Goal: Transaction & Acquisition: Purchase product/service

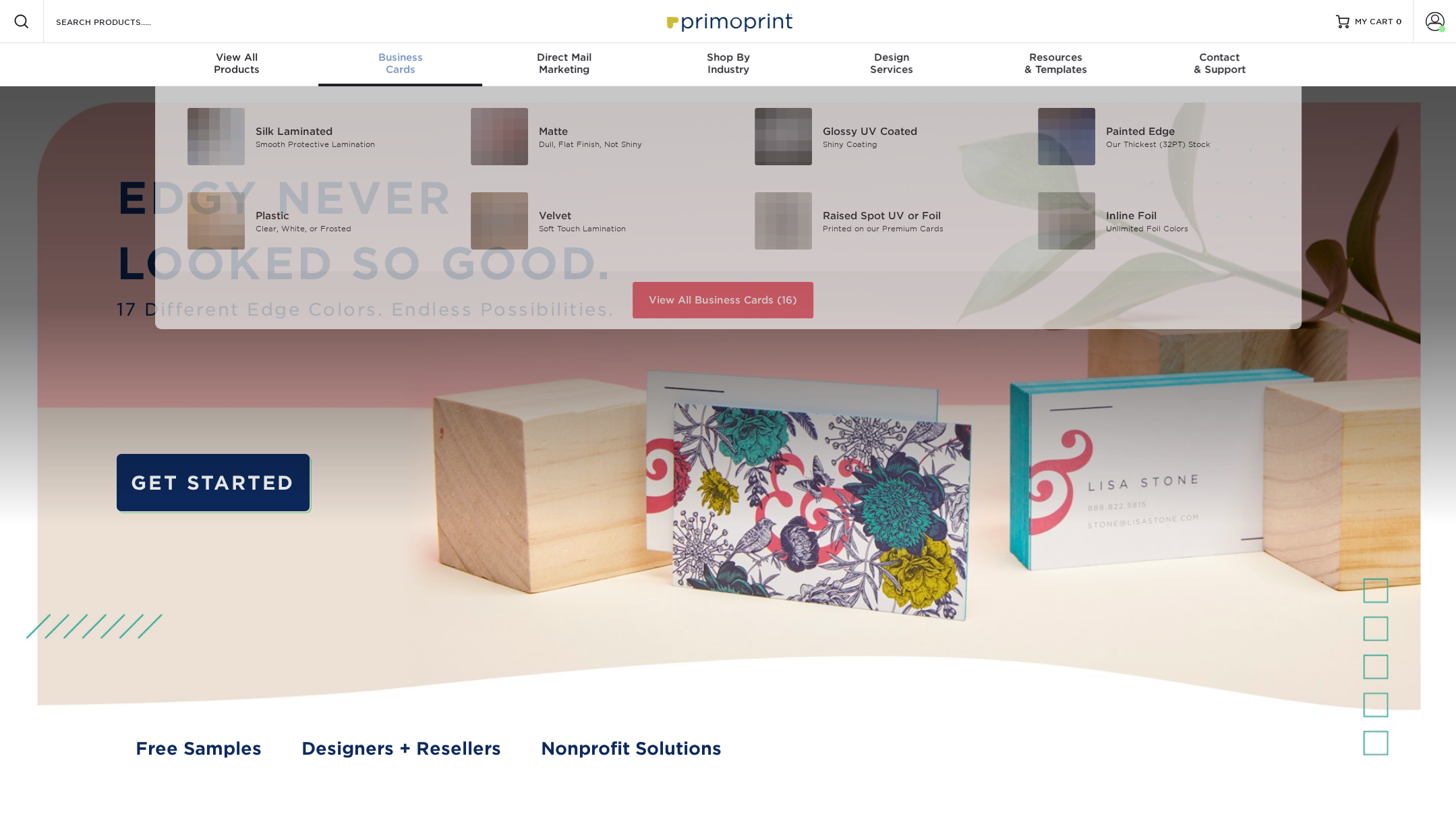
click at [401, 70] on div "Business Cards" at bounding box center [400, 63] width 164 height 24
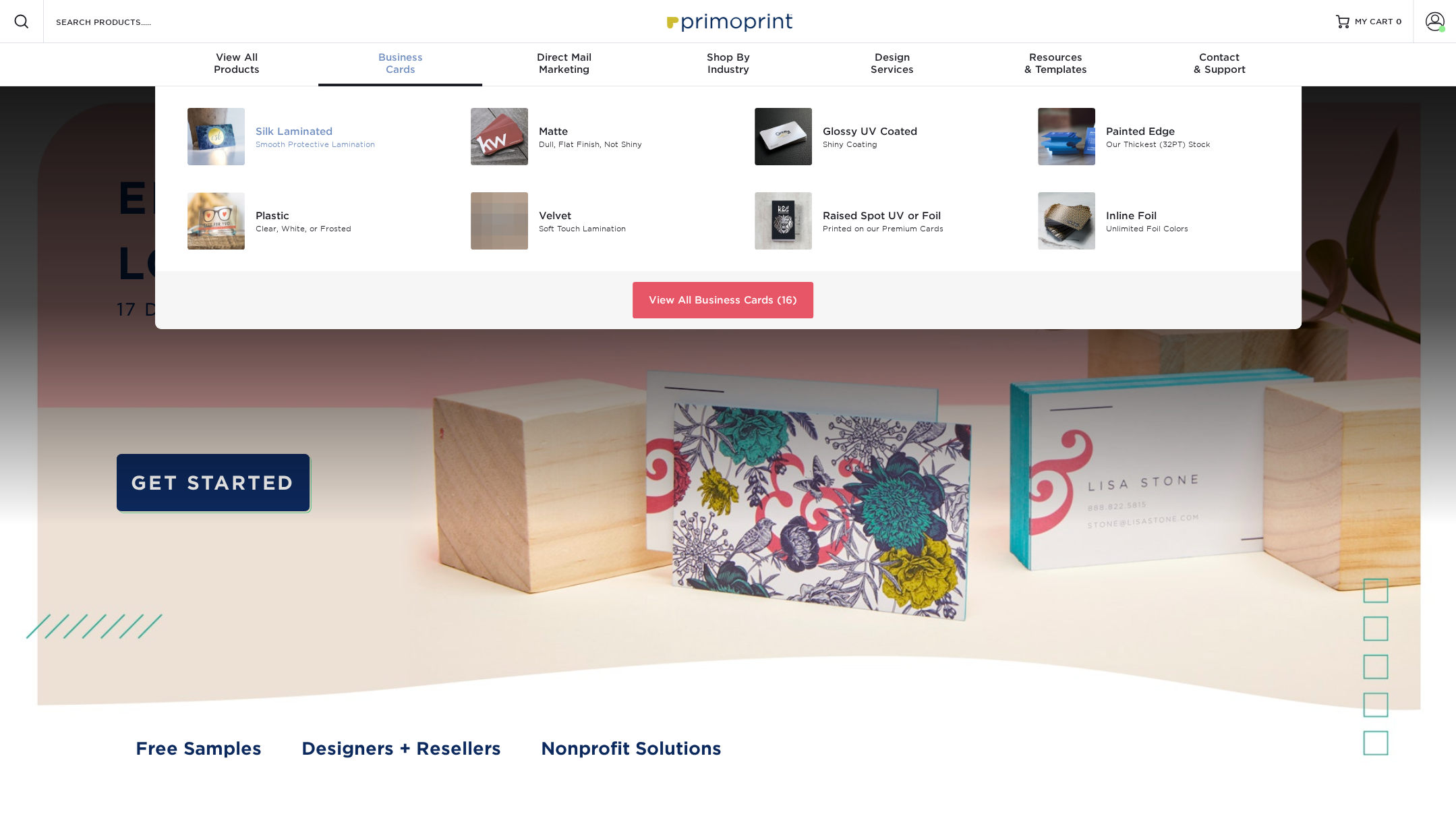
click at [297, 132] on div "Silk Laminated" at bounding box center [345, 131] width 179 height 15
click at [888, 215] on div "Raised Spot UV or Foil" at bounding box center [912, 215] width 179 height 15
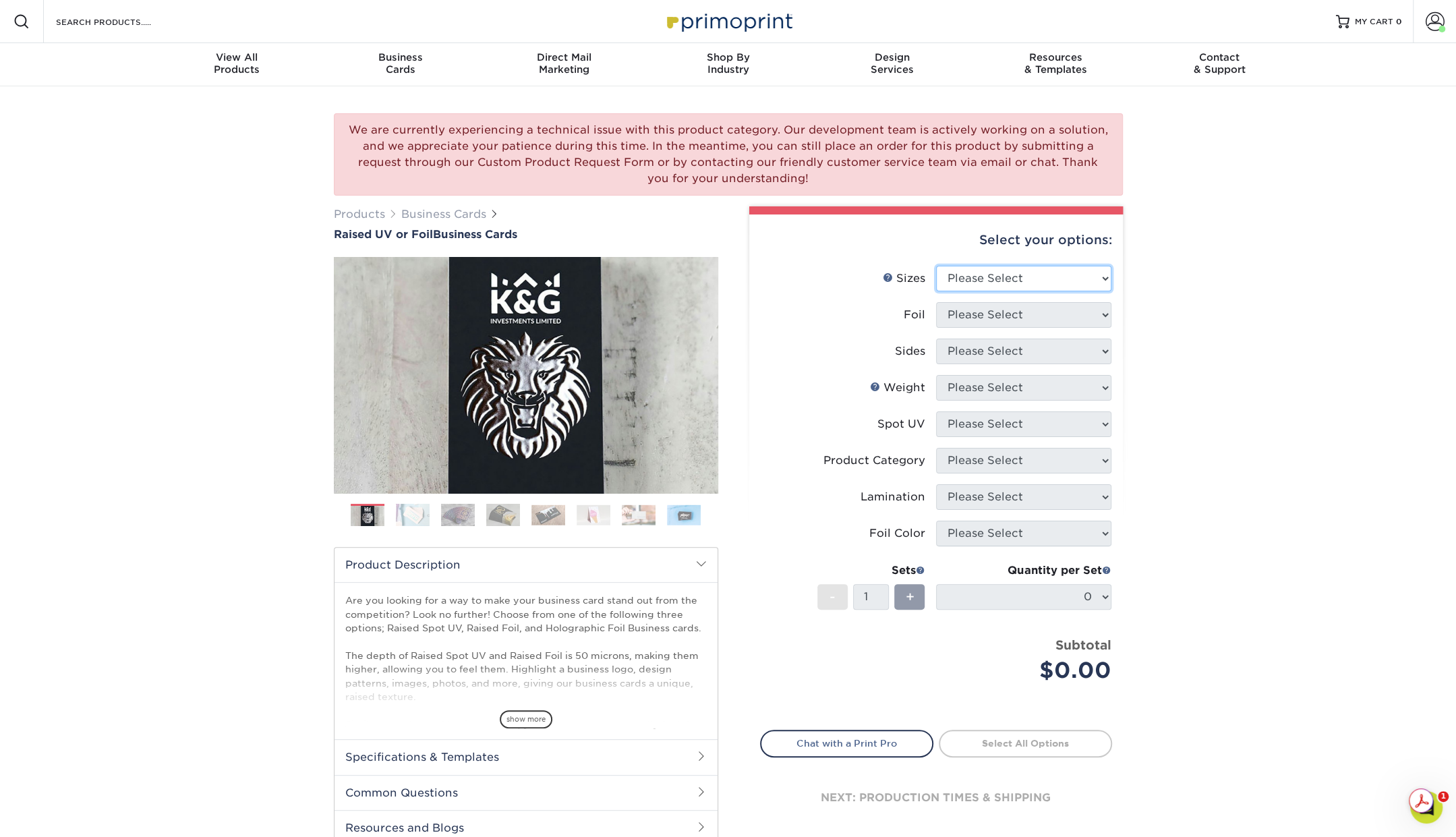
click at [1051, 273] on select "Please Select 2" x 3.5" - Standard" at bounding box center [1024, 278] width 176 height 26
select select "2.00x3.50"
click at [936, 265] on select "Please Select 2" x 3.5" - Standard" at bounding box center [1024, 278] width 176 height 26
drag, startPoint x: 1022, startPoint y: 317, endPoint x: 1031, endPoint y: 309, distance: 12.0
click at [1022, 317] on select "Please Select No Yes" at bounding box center [1024, 315] width 176 height 26
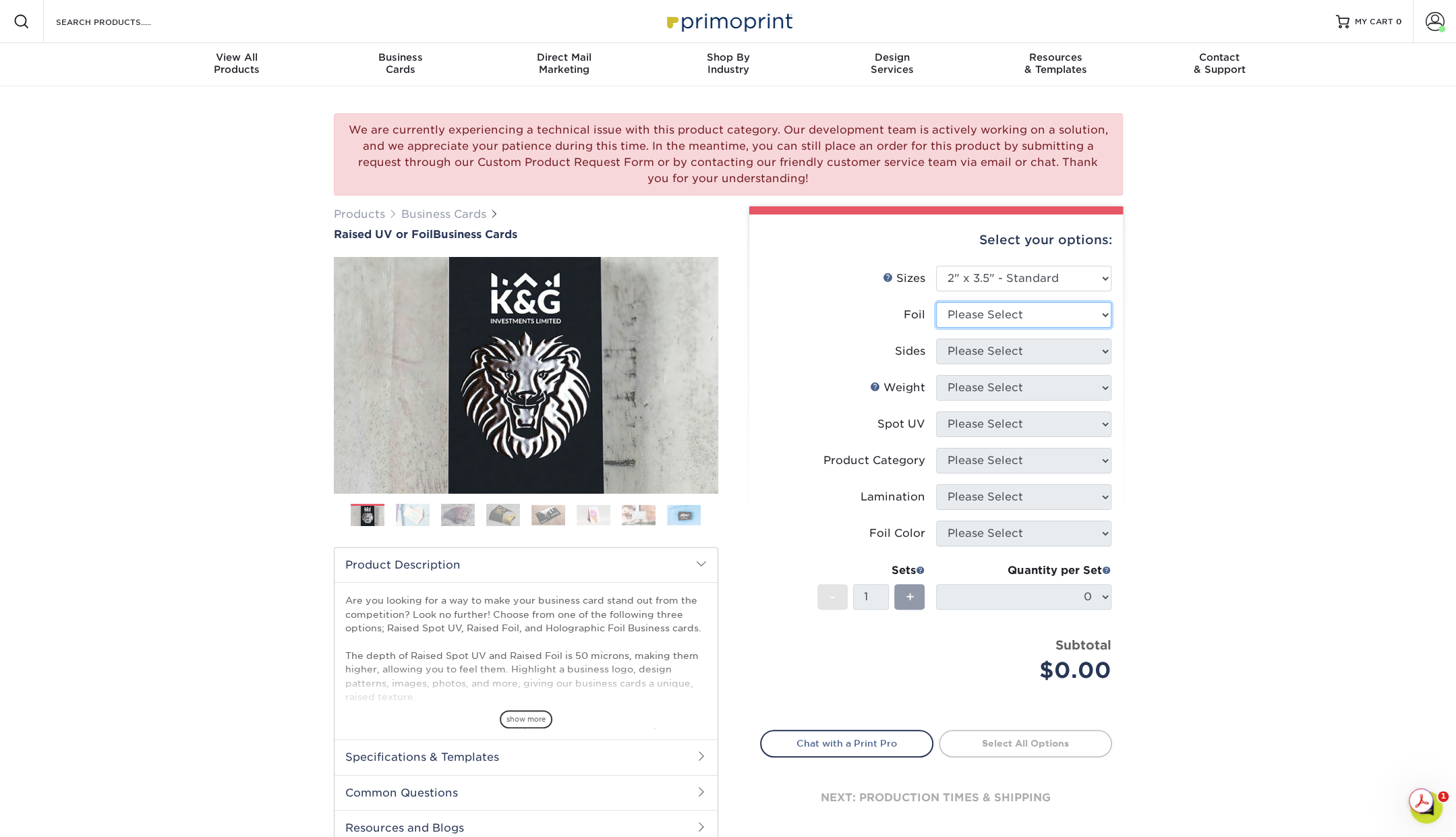
click at [936, 302] on select "Please Select No Yes" at bounding box center [1024, 315] width 176 height 26
drag, startPoint x: 968, startPoint y: 311, endPoint x: 968, endPoint y: 326, distance: 15.0
click at [968, 311] on select "Please Select No Yes" at bounding box center [1024, 315] width 176 height 26
select select "0"
click at [936, 302] on select "Please Select No Yes" at bounding box center [1024, 315] width 176 height 26
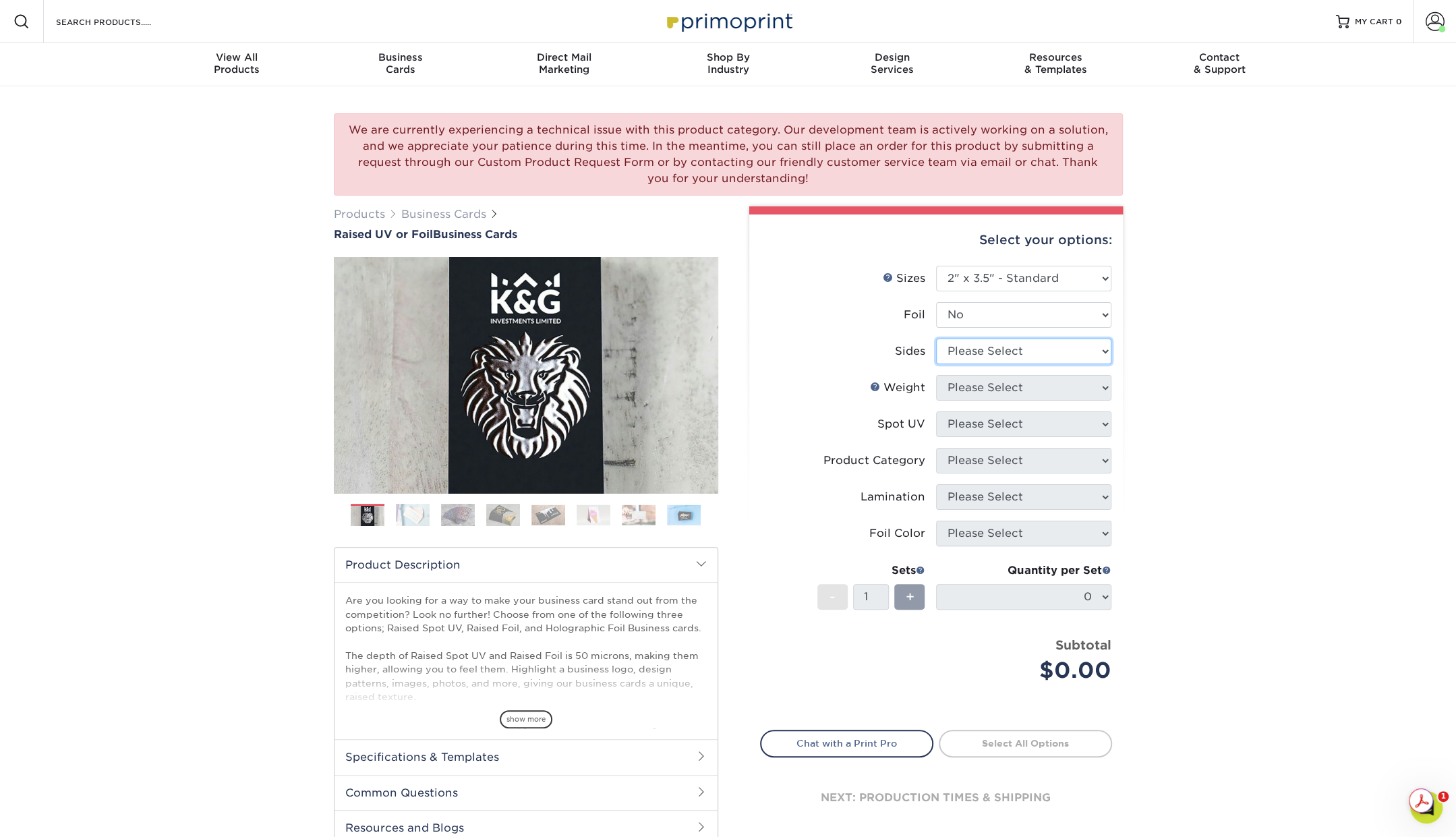
click at [977, 348] on select "Please Select Print Both Sides Print Front Only" at bounding box center [1024, 351] width 176 height 26
select select "13abbda7-1d64-4f25-8bb2-c179b224825d"
click at [936, 338] on select "Please Select Print Both Sides Print Front Only" at bounding box center [1024, 351] width 176 height 26
click at [1000, 388] on select "Please Select 16PT" at bounding box center [1024, 388] width 176 height 26
select select "16PT"
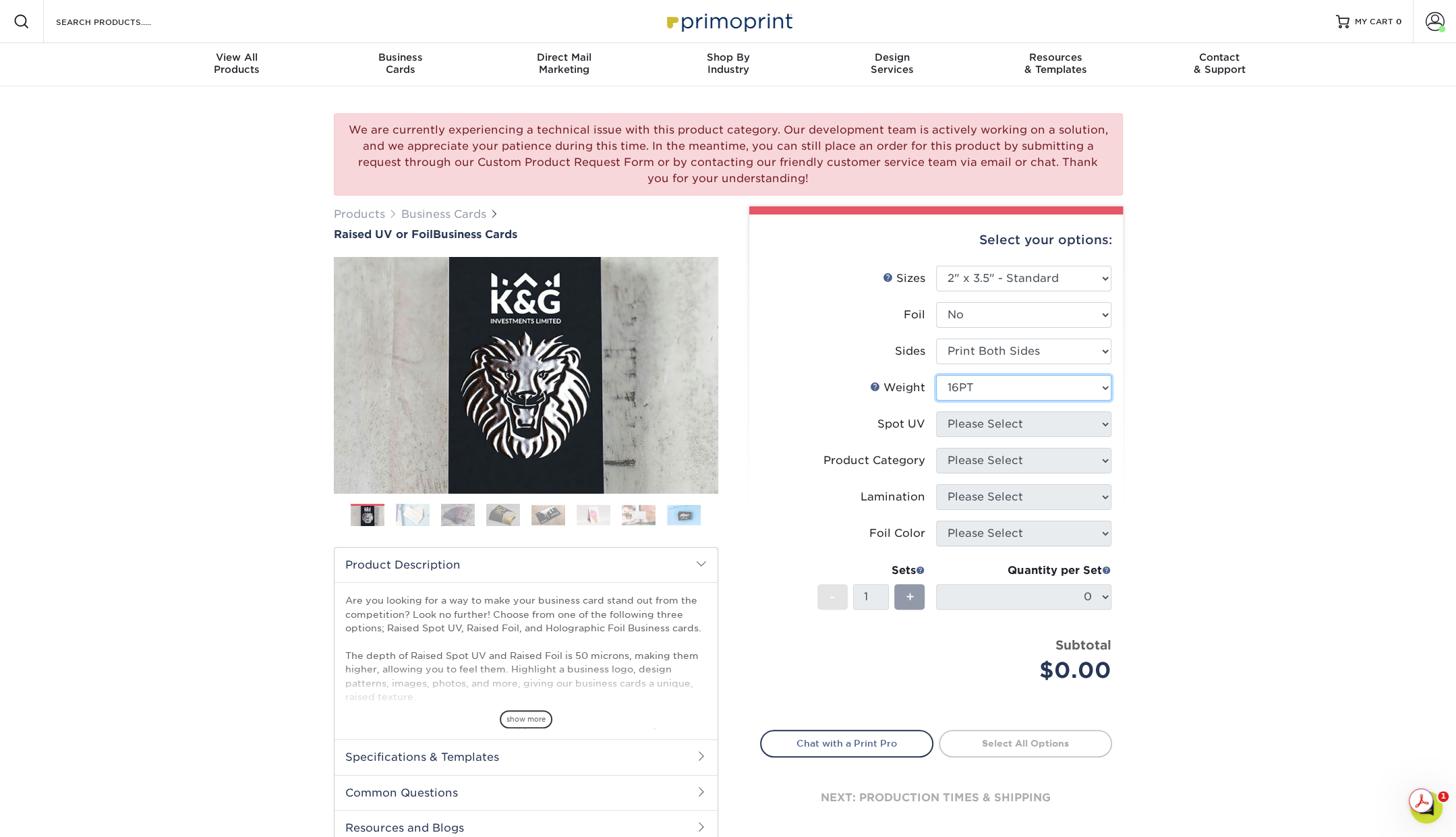
click at [936, 375] on select "Please Select 16PT" at bounding box center [1024, 388] width 176 height 26
click at [958, 418] on select "Please Select No Spot UV Front Only" at bounding box center [1024, 424] width 176 height 26
click at [1317, 443] on div "We are currently experiencing a technical issue with this product category. Our…" at bounding box center [728, 493] width 1456 height 814
click at [1014, 415] on select "Please Select No Spot UV Front Only" at bounding box center [1024, 424] width 176 height 26
select select "1"
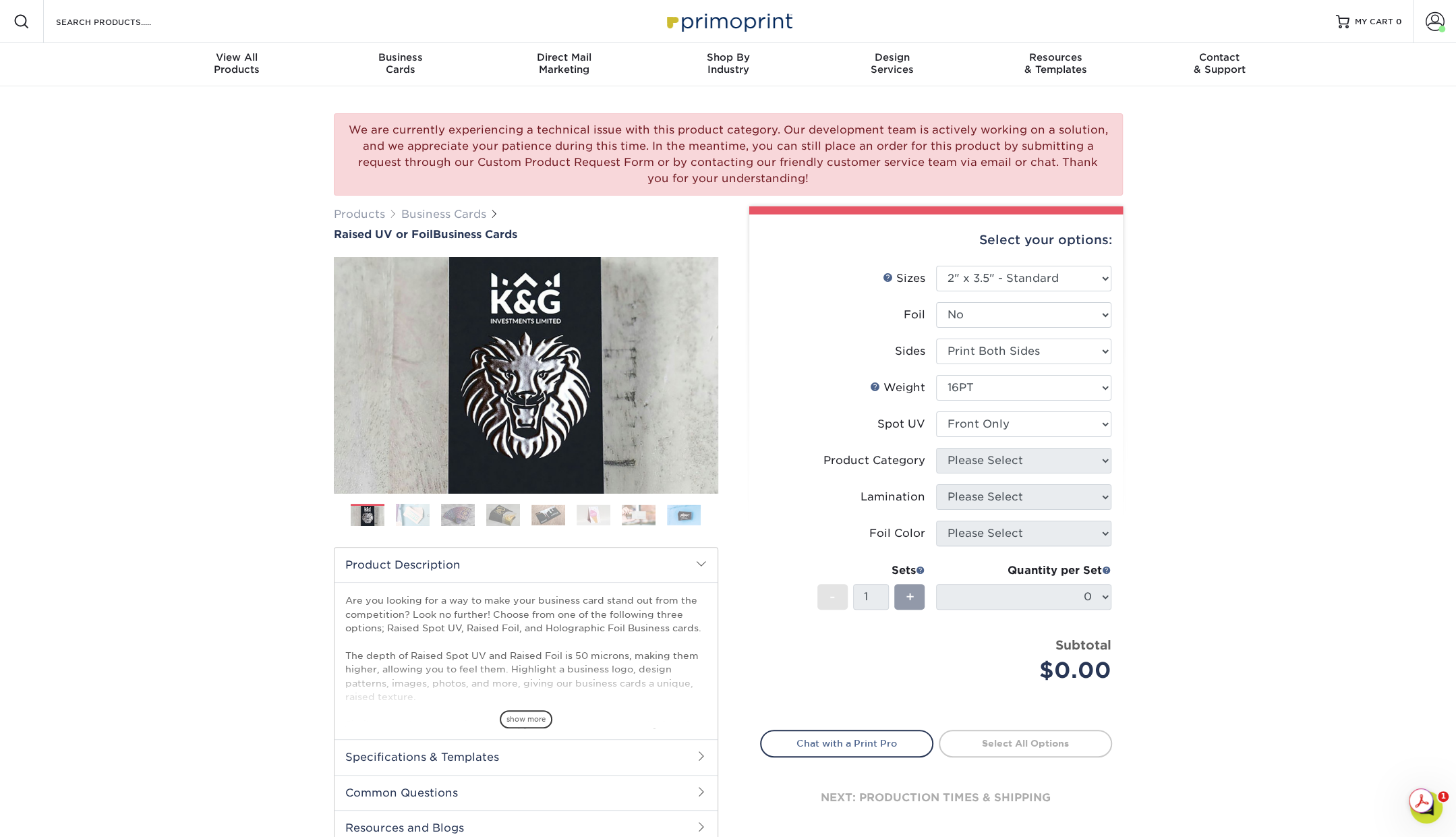
click at [936, 411] on select "Please Select No Spot UV Front Only" at bounding box center [1024, 424] width 176 height 26
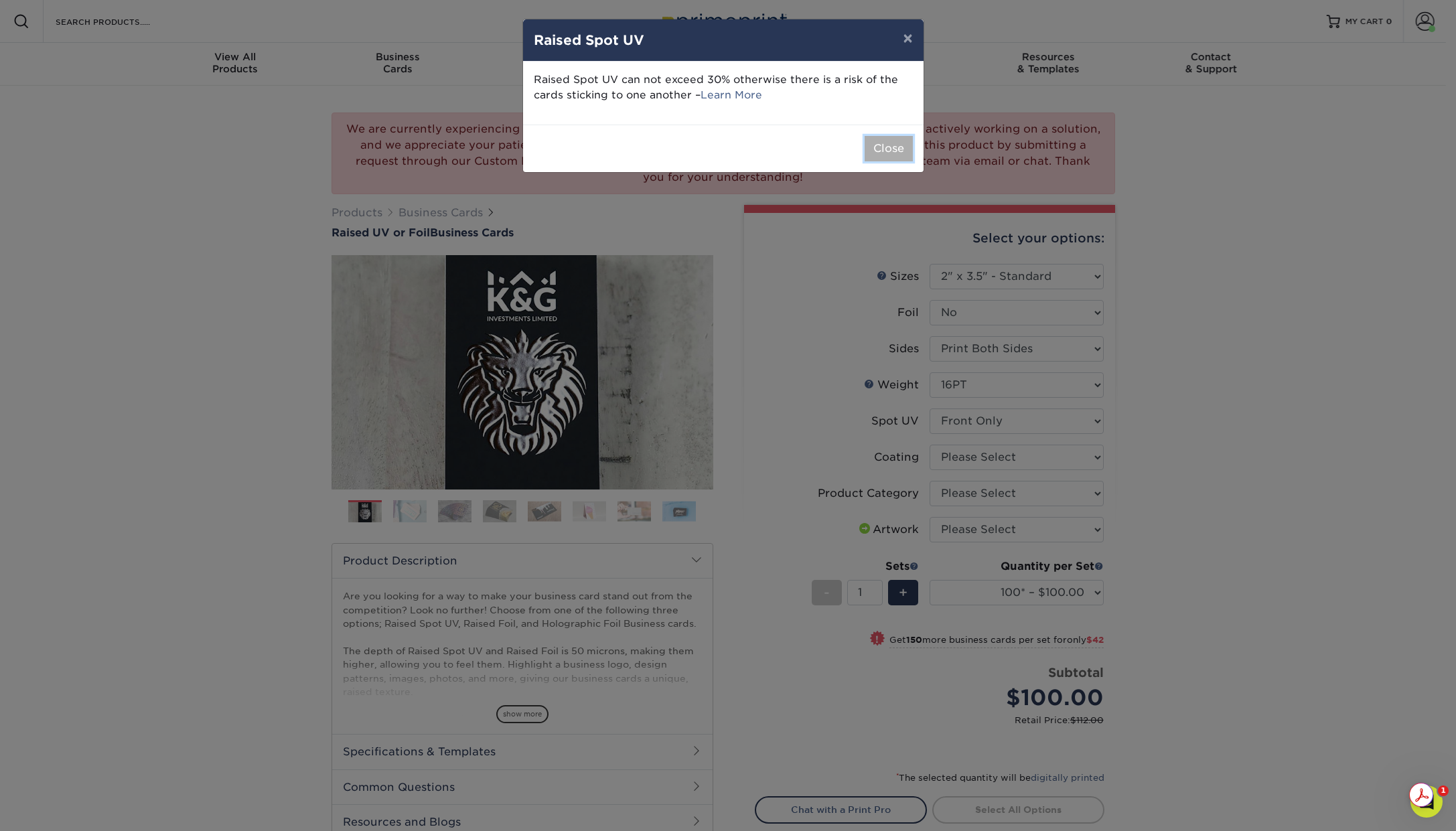
click at [890, 150] on button "Close" at bounding box center [888, 149] width 49 height 25
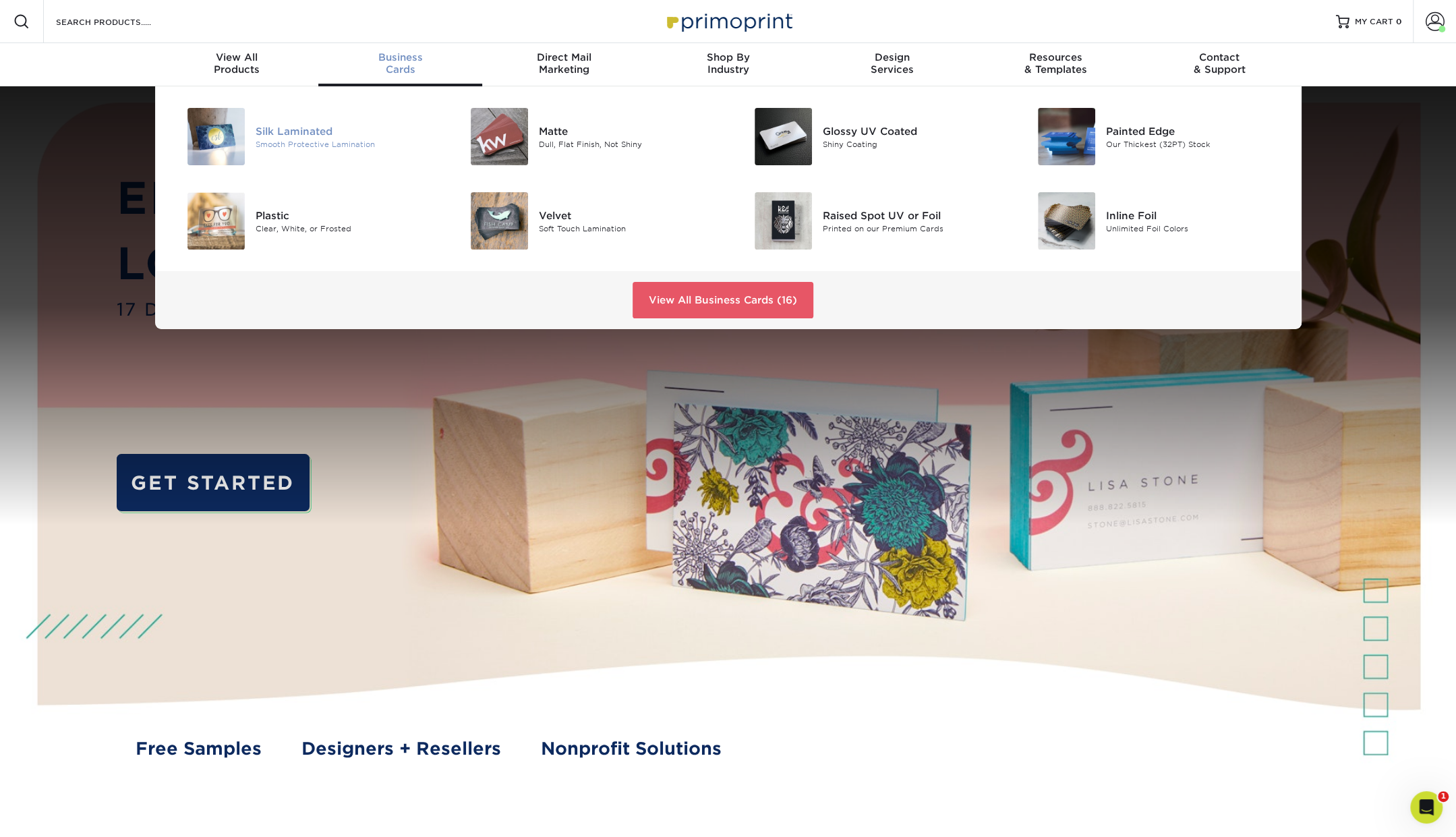
click at [329, 130] on div "Silk Laminated" at bounding box center [345, 131] width 179 height 15
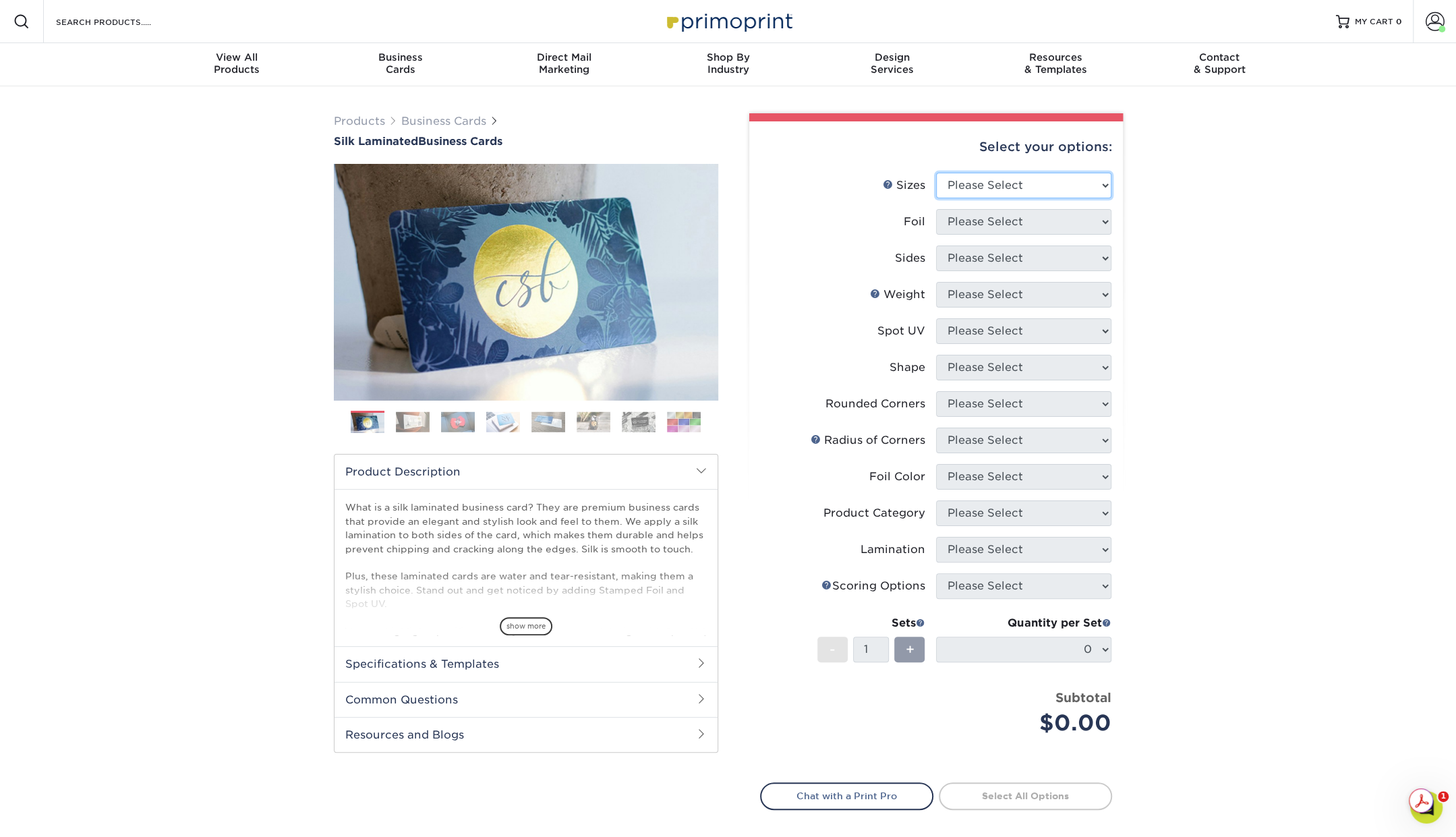
click at [988, 177] on select "Please Select 1.5" x 3.5" - Mini 1.75" x 3.5" - Mini 2" x 2" - Square 2" x 3" -…" at bounding box center [1024, 185] width 176 height 26
select select "2.00x3.50"
click at [936, 172] on select "Please Select 1.5" x 3.5" - Mini 1.75" x 3.5" - Mini 2" x 2" - Square 2" x 3" -…" at bounding box center [1024, 185] width 176 height 26
click at [974, 213] on select "Please Select Yes No" at bounding box center [1024, 222] width 176 height 26
select select "0"
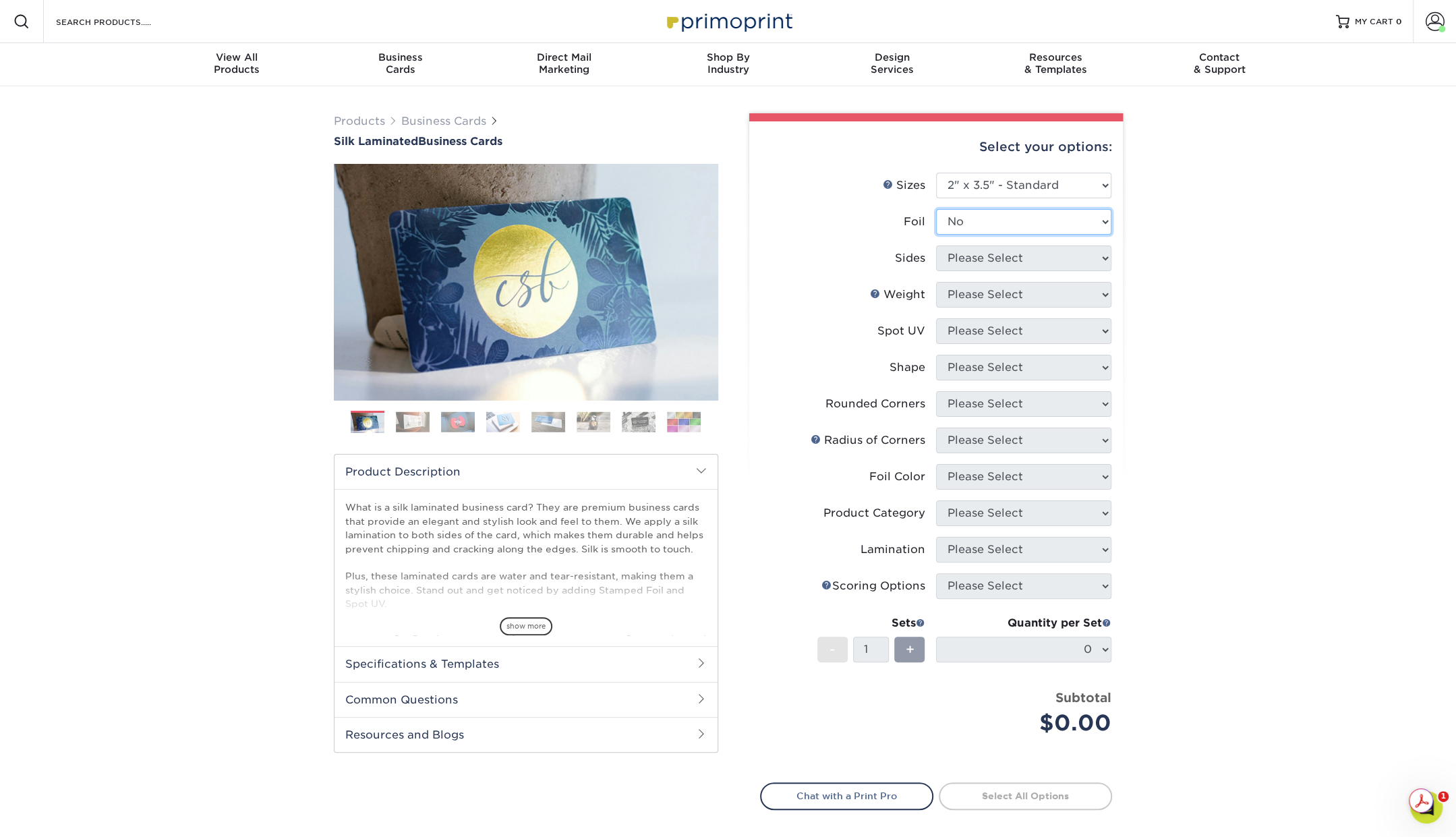
click at [936, 209] on select "Please Select Yes No" at bounding box center [1024, 222] width 176 height 26
click at [961, 261] on select "Please Select Print Both Sides Print Front Only" at bounding box center [1024, 258] width 176 height 26
select select "13abbda7-1d64-4f25-8bb2-c179b224825d"
click at [936, 245] on select "Please Select Print Both Sides Print Front Only" at bounding box center [1024, 258] width 176 height 26
click at [973, 283] on select "Please Select 16PT" at bounding box center [1024, 295] width 176 height 26
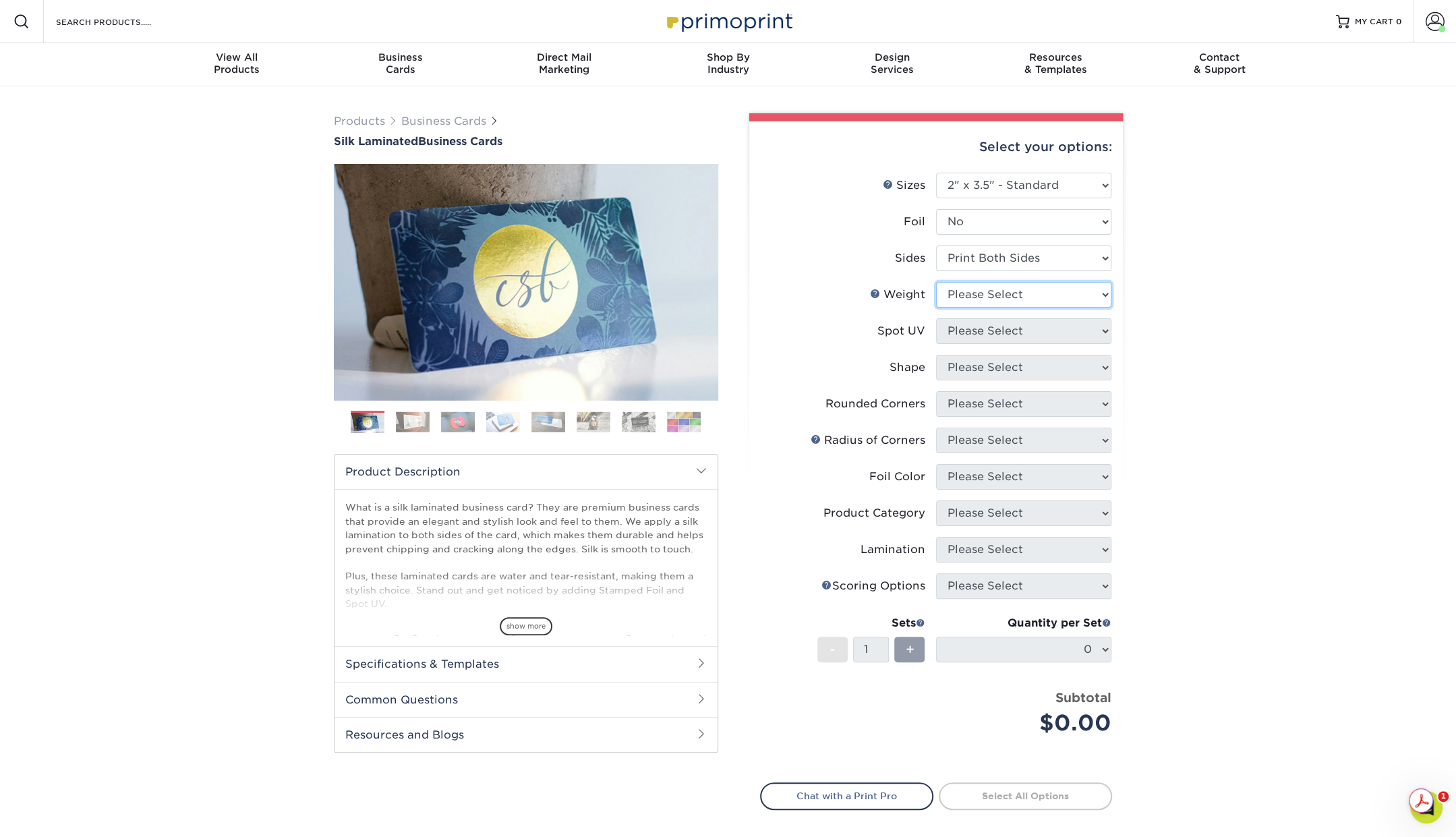
select select "16PT"
click at [936, 282] on select "Please Select 16PT" at bounding box center [1024, 295] width 176 height 26
click at [972, 330] on select "Please Select No Spot UV Front and Back (Both Sides) Front Only Back Only" at bounding box center [1024, 331] width 176 height 26
select select "0"
click at [936, 318] on select "Please Select No Spot UV Front and Back (Both Sides) Front Only Back Only" at bounding box center [1024, 331] width 176 height 26
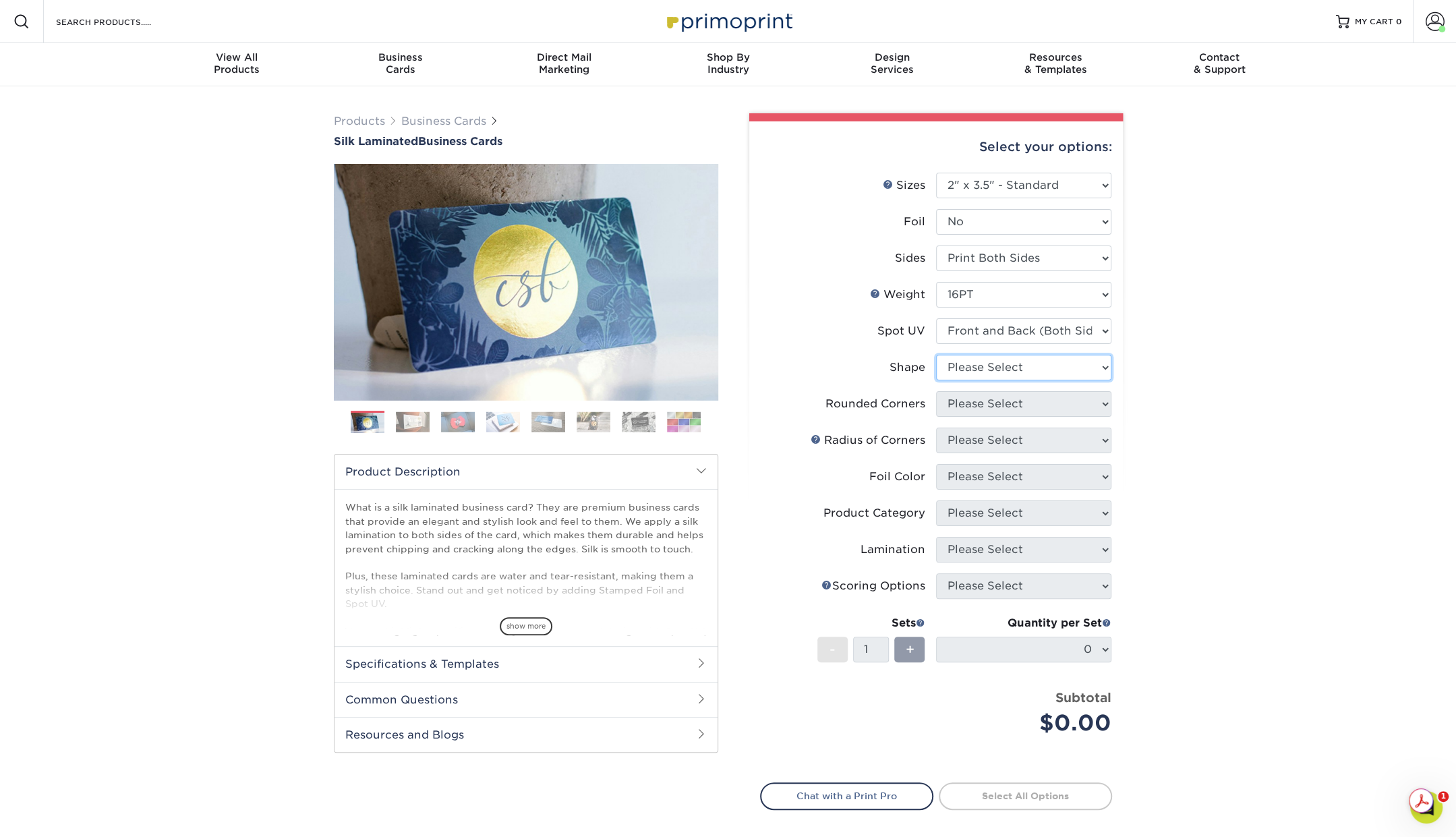
click at [989, 366] on select "Please Select Standard" at bounding box center [1024, 368] width 176 height 26
select select "standard"
click at [936, 355] on select "Please Select Standard" at bounding box center [1024, 368] width 176 height 26
click at [989, 406] on select "Please Select Yes - Round 2 Corners Yes - Round 4 Corners No" at bounding box center [1024, 404] width 176 height 26
click at [965, 491] on li "Foil Color Please Select" at bounding box center [936, 482] width 351 height 36
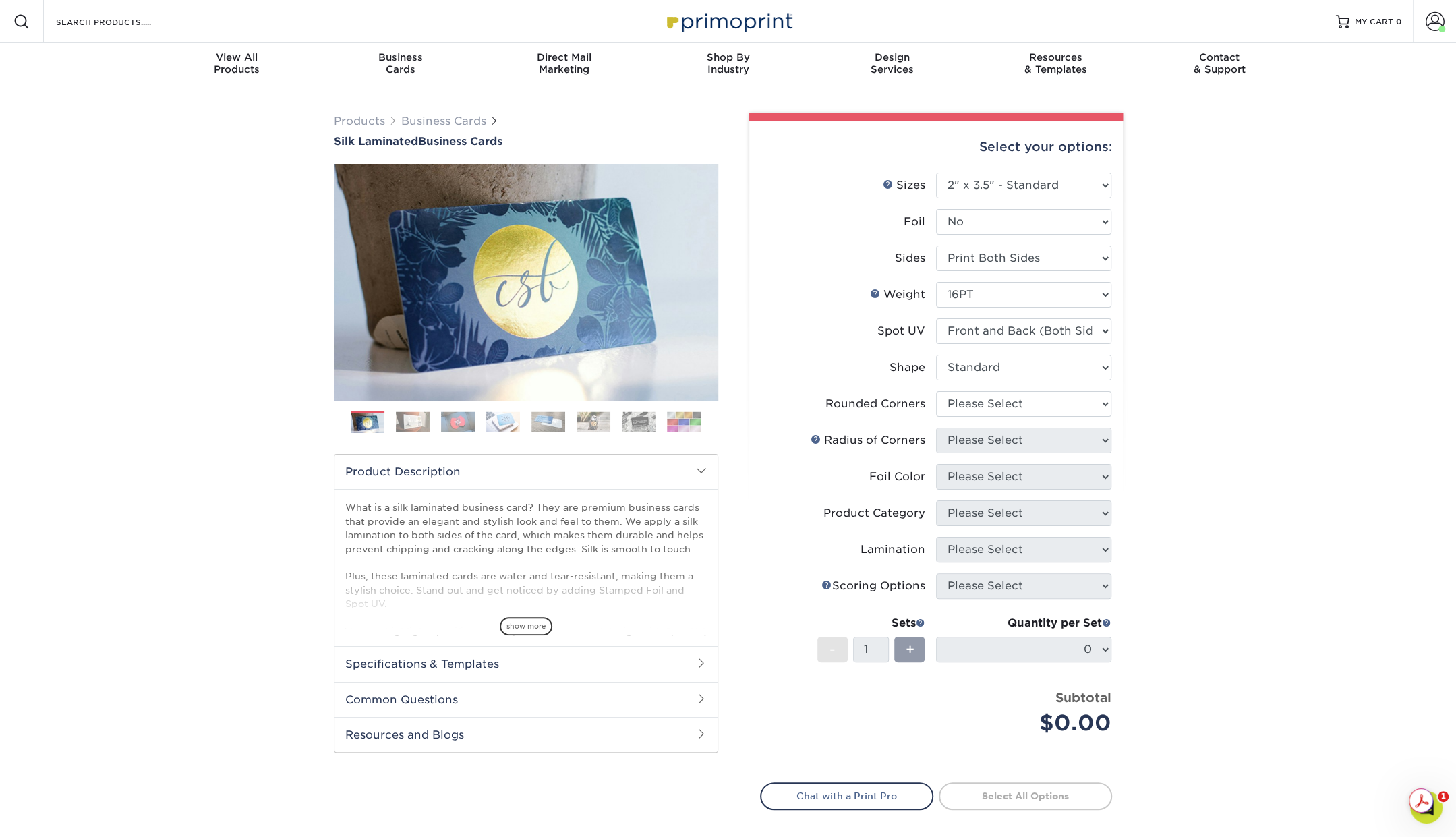
drag, startPoint x: 1005, startPoint y: 491, endPoint x: 1012, endPoint y: 490, distance: 7.1
click at [1006, 491] on li "Foil Color Please Select" at bounding box center [936, 482] width 351 height 36
click at [982, 404] on select "Please Select Yes - Round 2 Corners Yes - Round 4 Corners No" at bounding box center [1024, 404] width 176 height 26
select select "0"
click at [936, 391] on select "Please Select Yes - Round 2 Corners Yes - Round 4 Corners No" at bounding box center [1024, 404] width 176 height 26
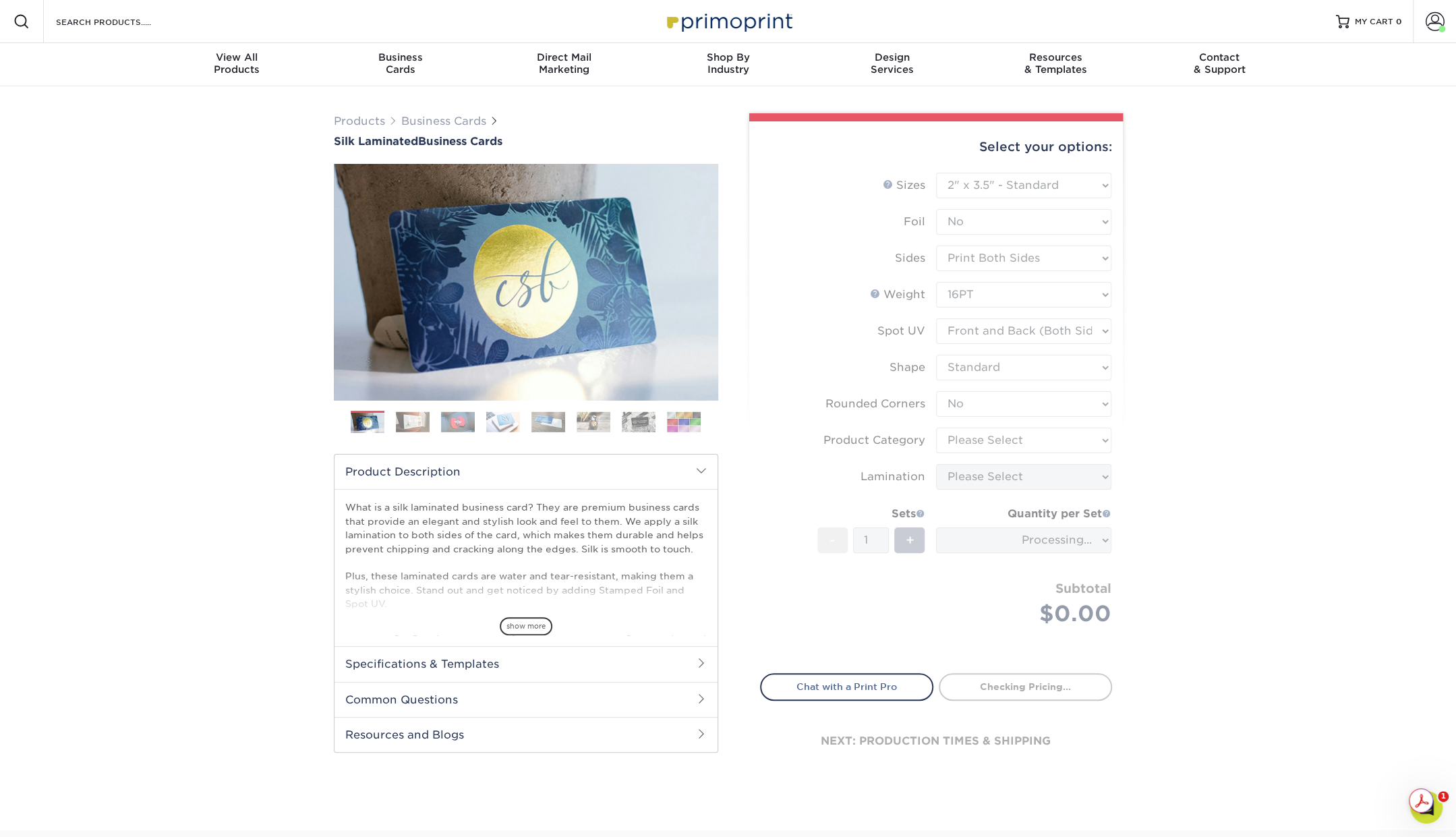
click at [997, 439] on form "Sizes Help Sizes Please Select 1.5" x 3.5" - Mini 1.75" x 3.5" - Mini 2" x 2" -…" at bounding box center [936, 414] width 352 height 485
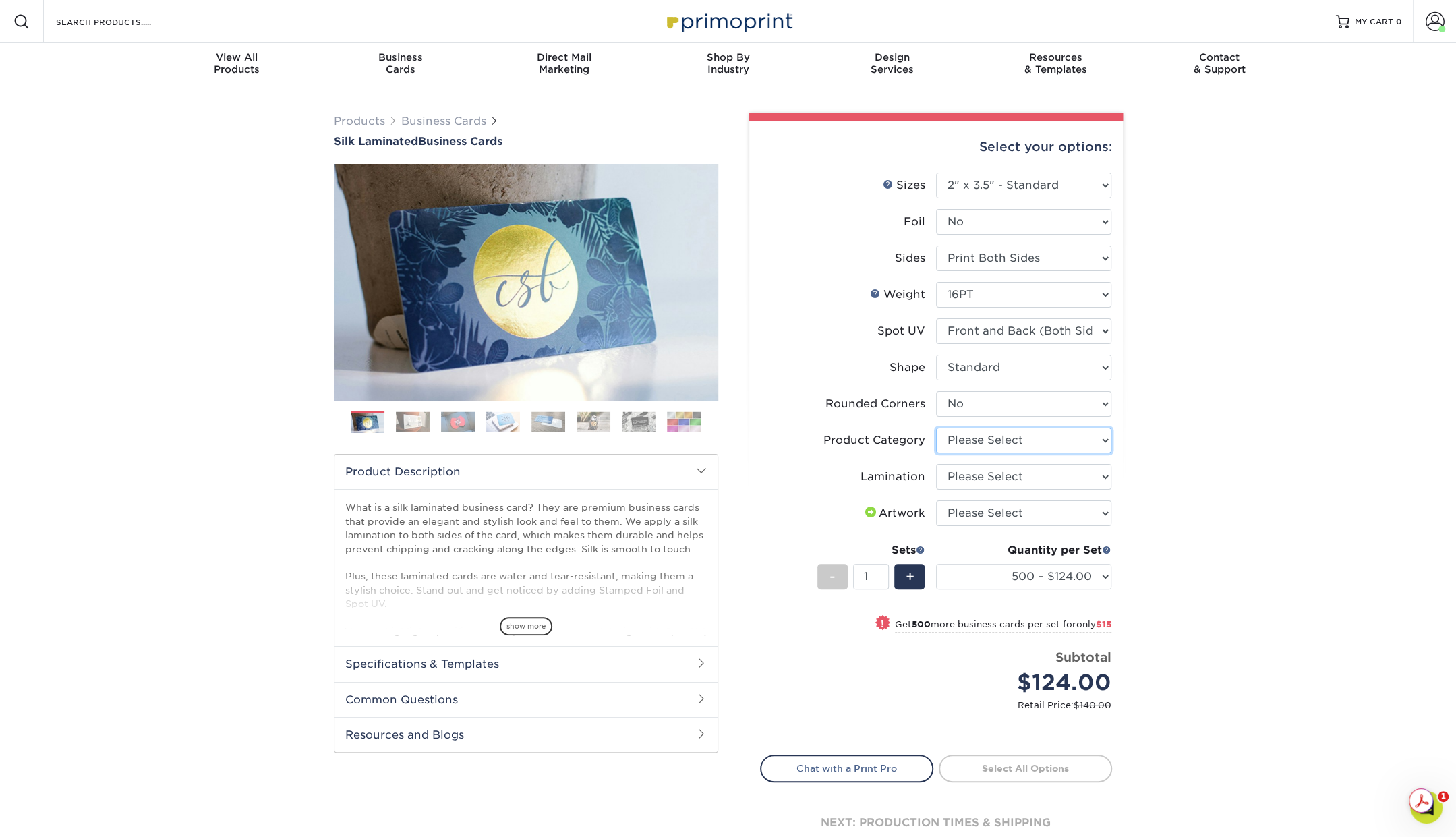
click at [1005, 431] on select "Please Select Business Cards" at bounding box center [1024, 440] width 176 height 26
select select "3b5148f1-0588-4f88-a218-97bcfdce65c1"
click at [936, 427] on select "Please Select Business Cards" at bounding box center [1024, 440] width 176 height 26
click at [993, 479] on select "Please Select Silk" at bounding box center [1024, 477] width 176 height 26
select select "ccacb42f-45f7-42d3-bbd3-7c8421cf37f0"
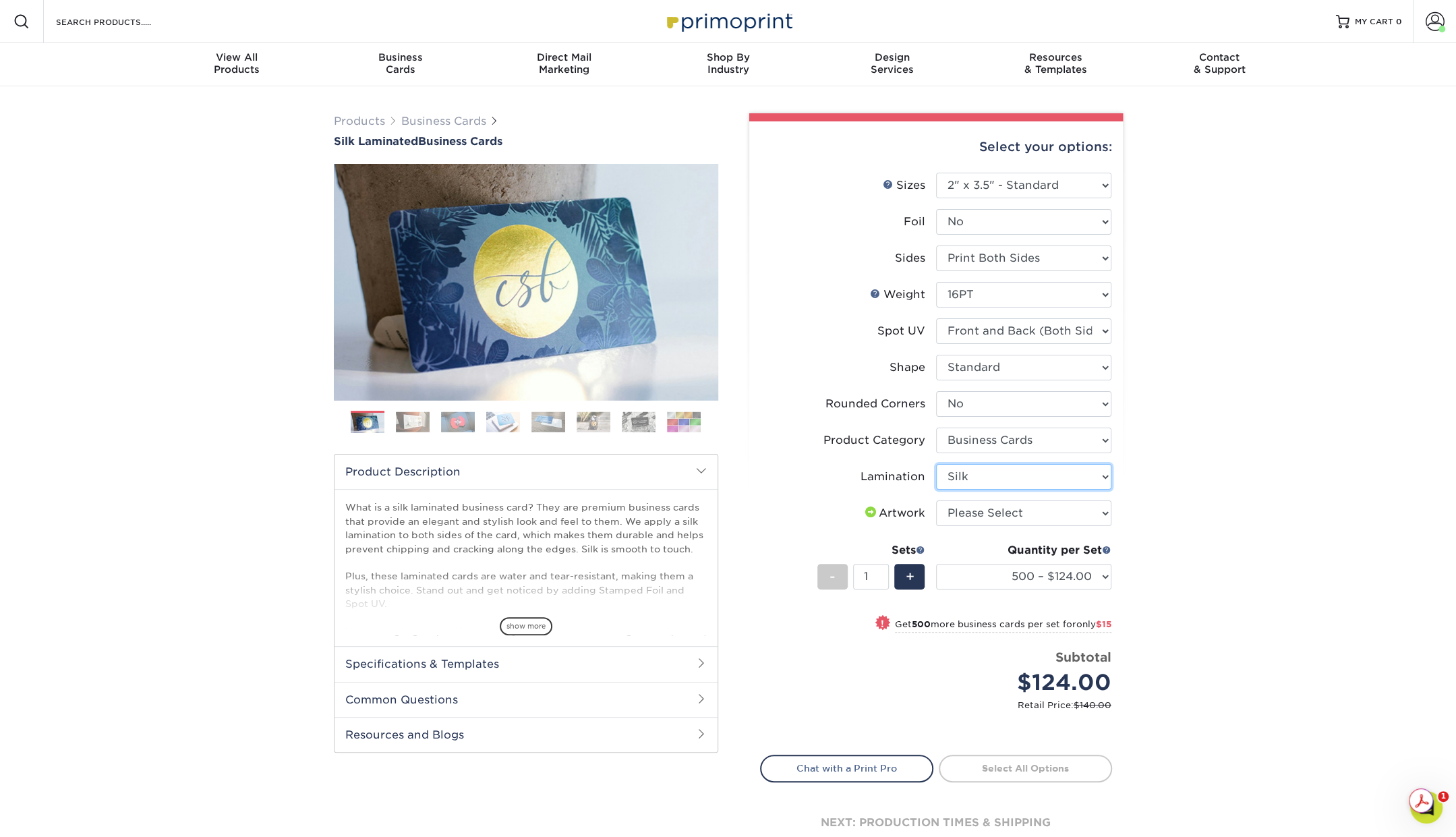
click at [936, 464] on select "Please Select Silk" at bounding box center [1024, 477] width 176 height 26
click at [974, 511] on select "Please Select I will upload files I need a design - $100" at bounding box center [1024, 513] width 176 height 26
select select "upload"
click at [936, 500] on select "Please Select I will upload files I need a design - $100" at bounding box center [1024, 513] width 176 height 26
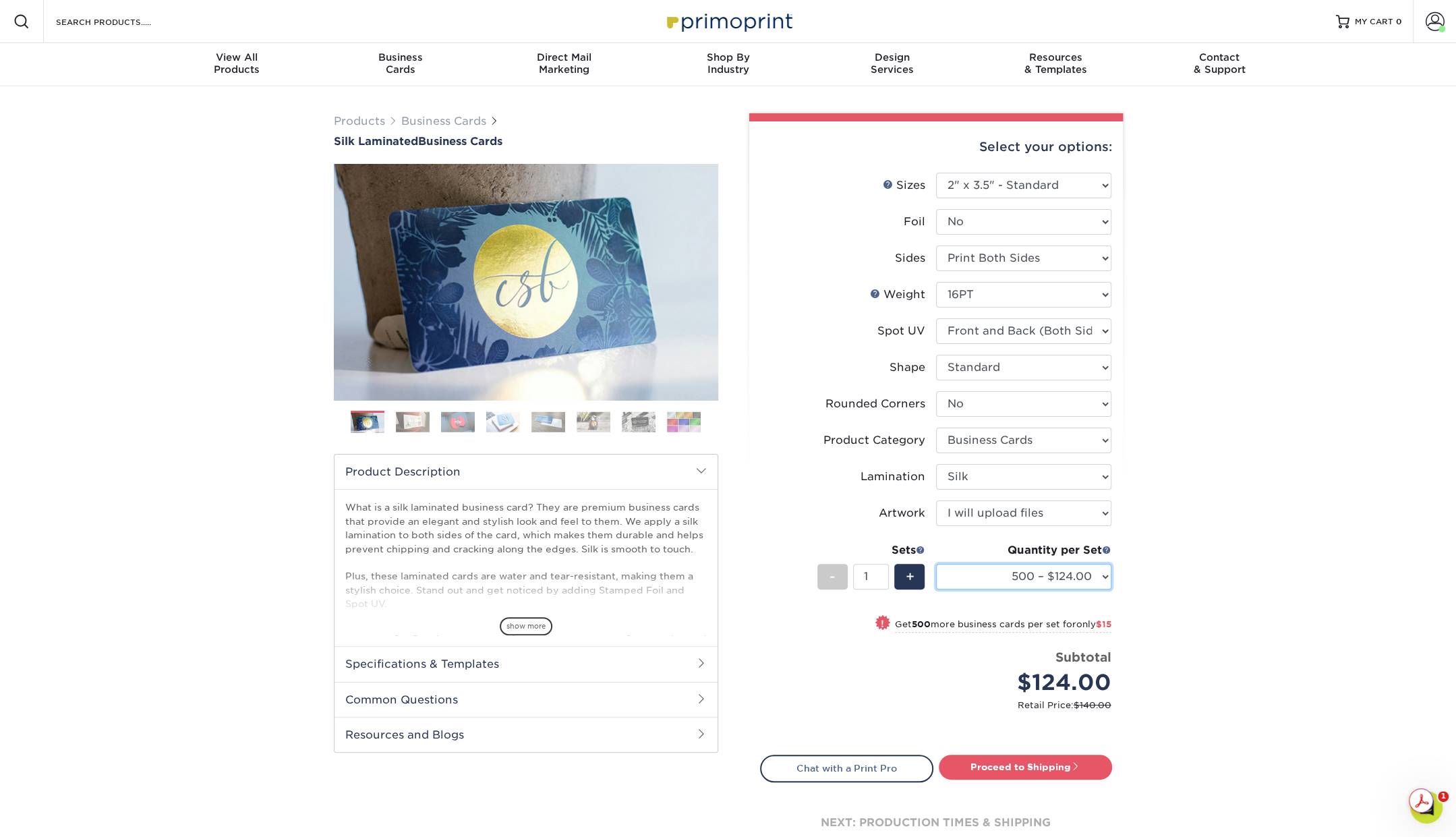
click at [1069, 578] on select "500 – $124.00 1000 – $139.00 2500 – $341.00 5000 – $571.00 10000 – $1028.00" at bounding box center [1024, 576] width 176 height 26
click at [1188, 588] on div "Products Business Cards Silk Laminated Business Cards Previous Next" at bounding box center [728, 499] width 1456 height 826
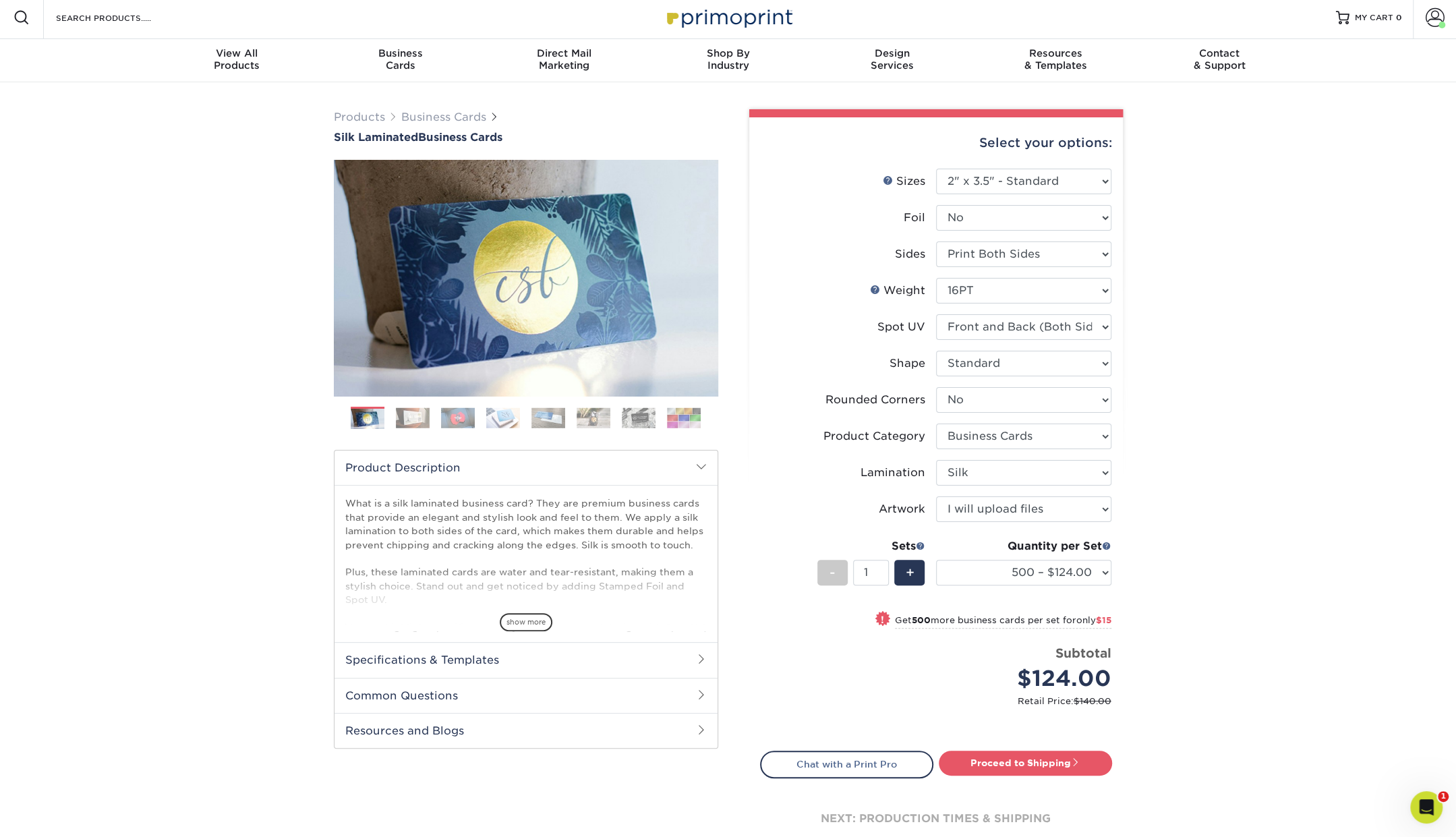
scroll to position [6, 0]
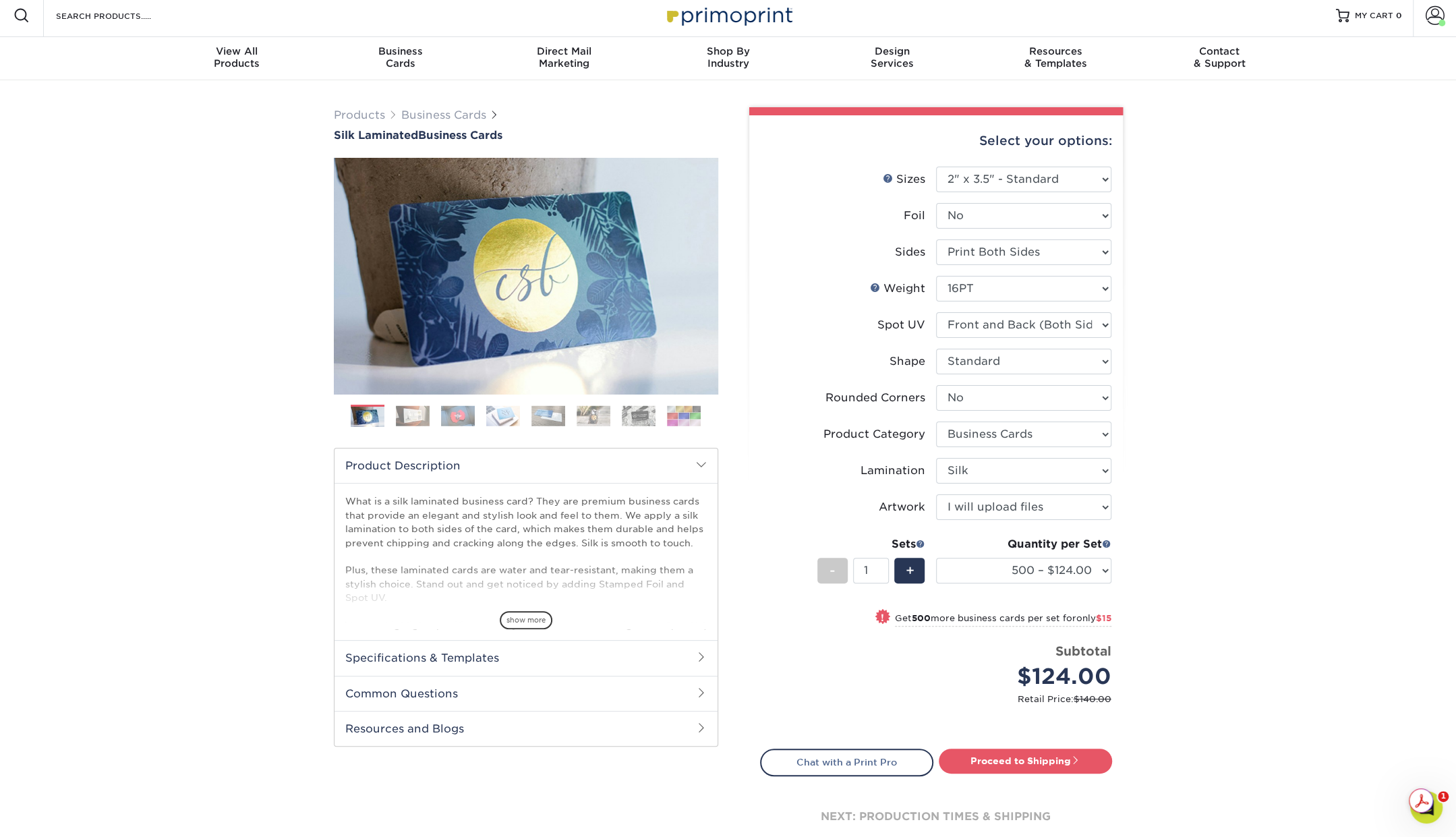
click at [408, 422] on img at bounding box center [413, 416] width 34 height 21
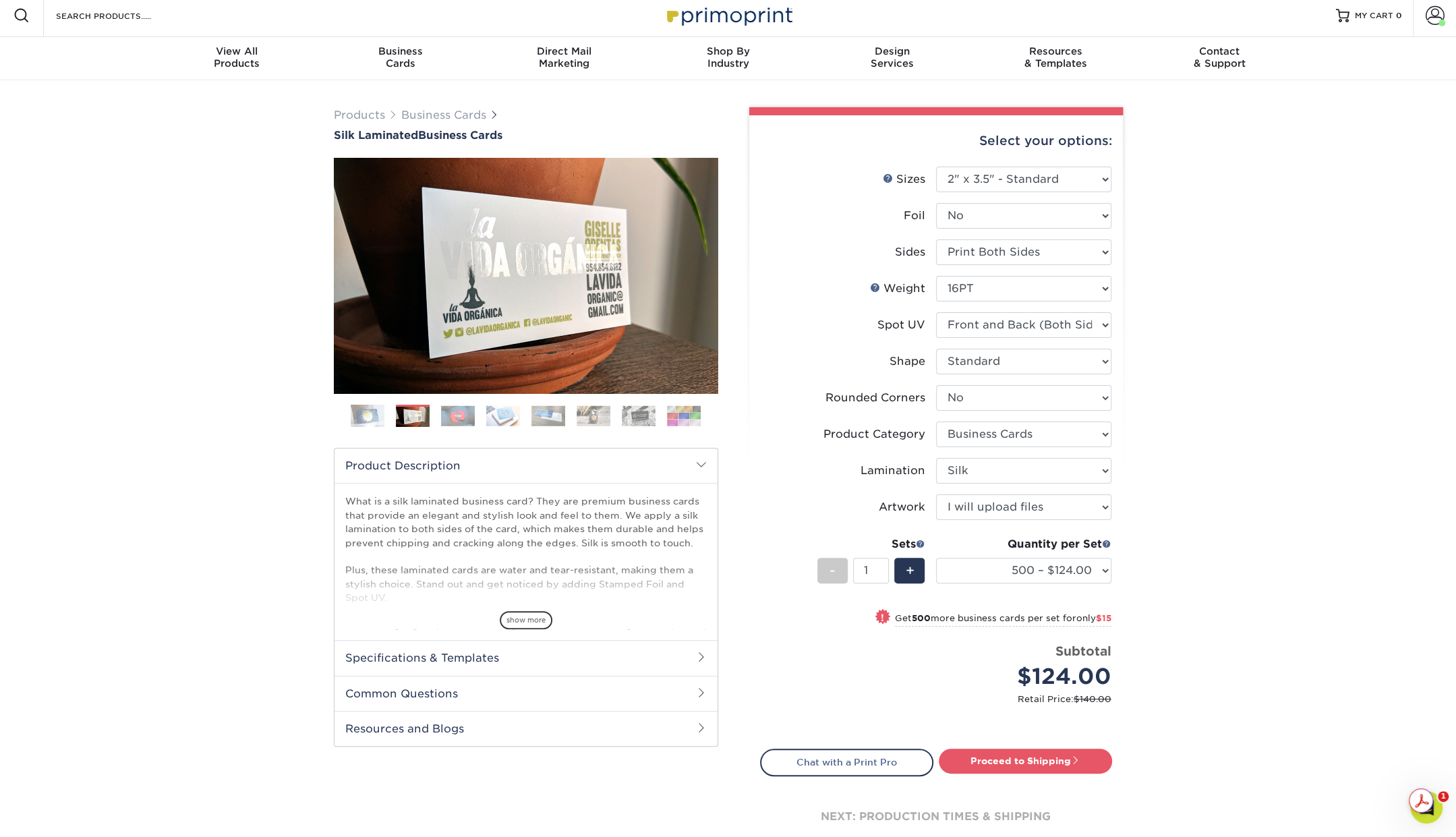
click at [451, 415] on img at bounding box center [458, 416] width 34 height 21
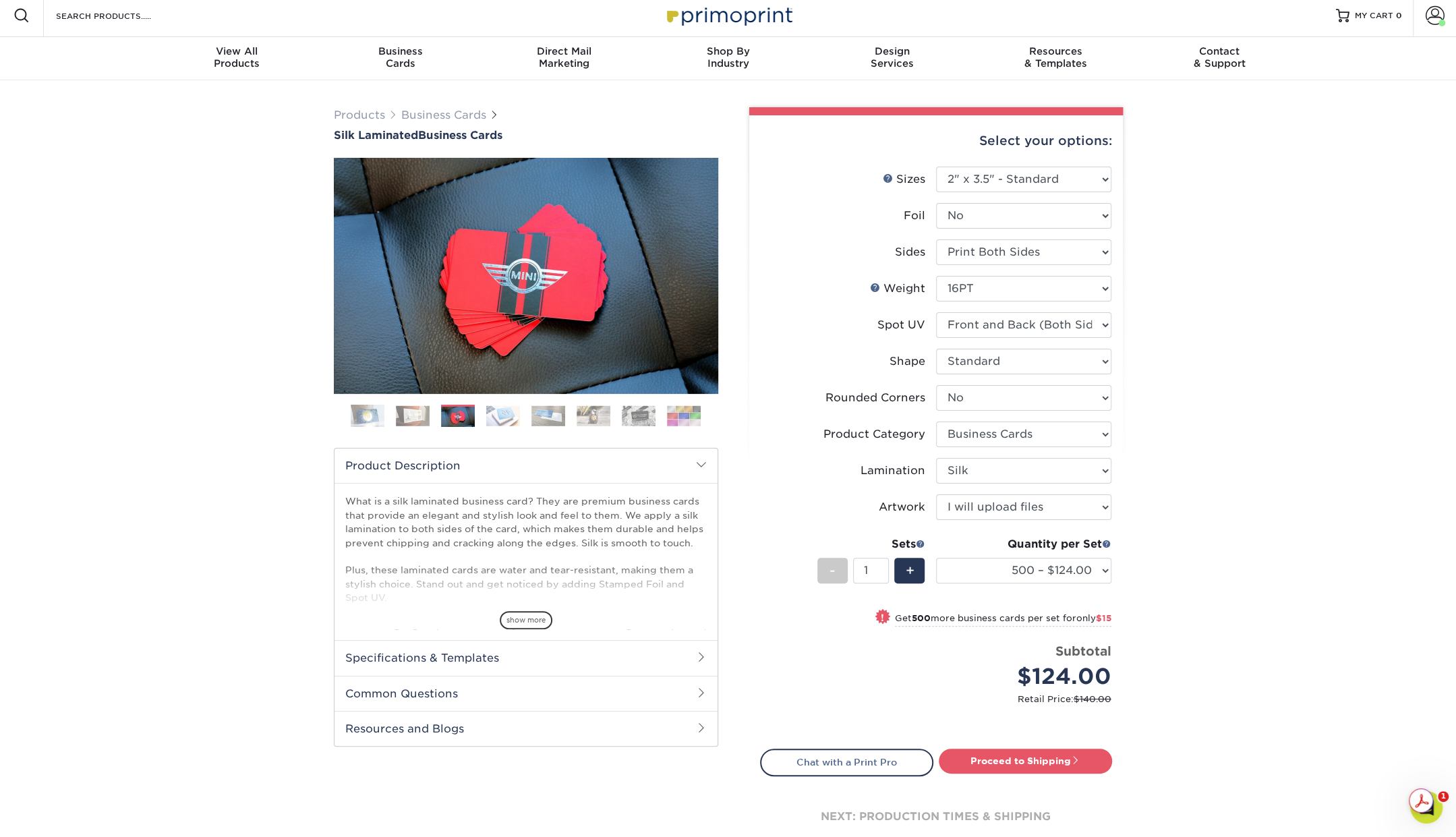
click at [497, 418] on img at bounding box center [504, 416] width 34 height 21
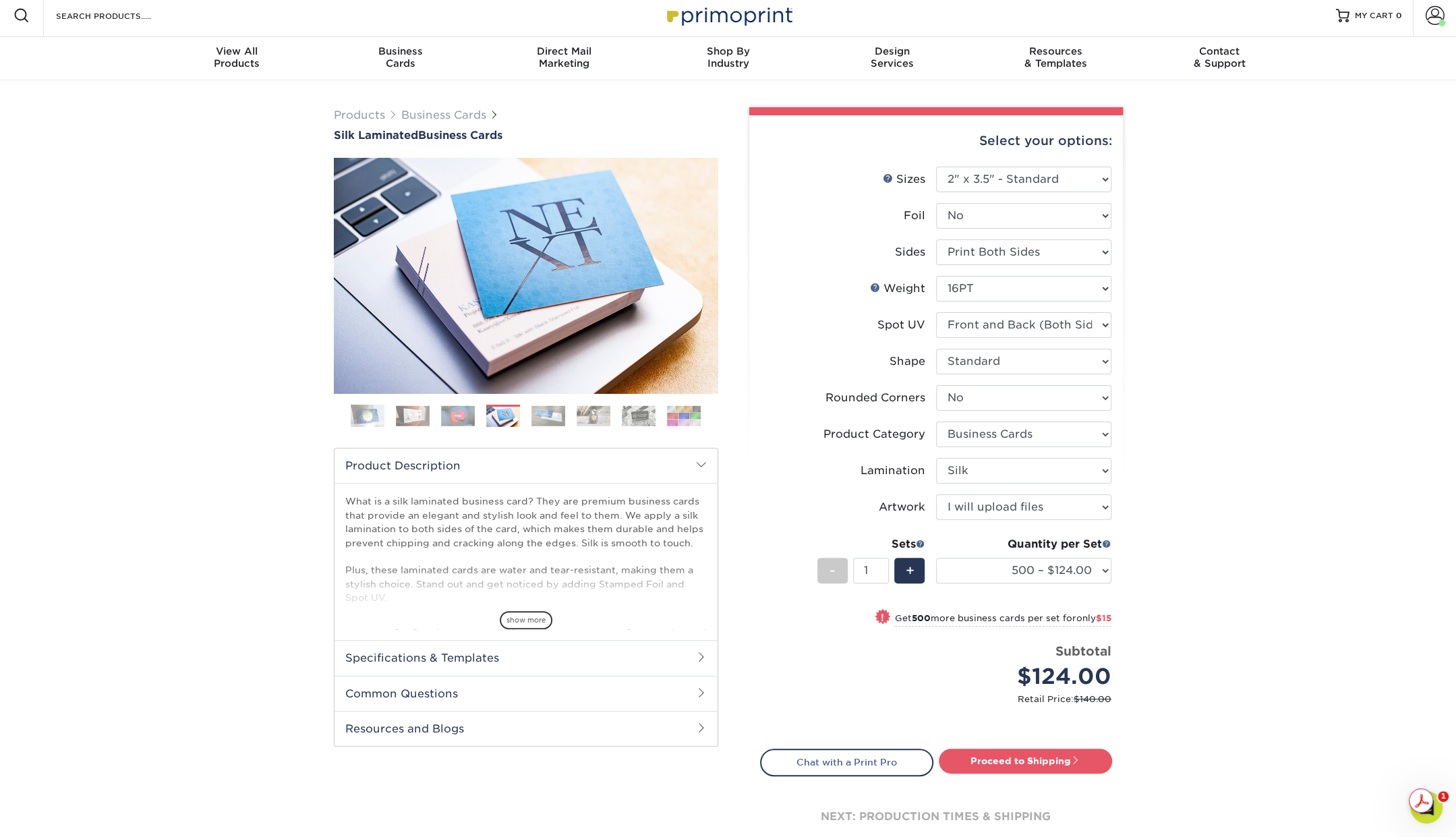
click at [409, 410] on img at bounding box center [413, 416] width 34 height 21
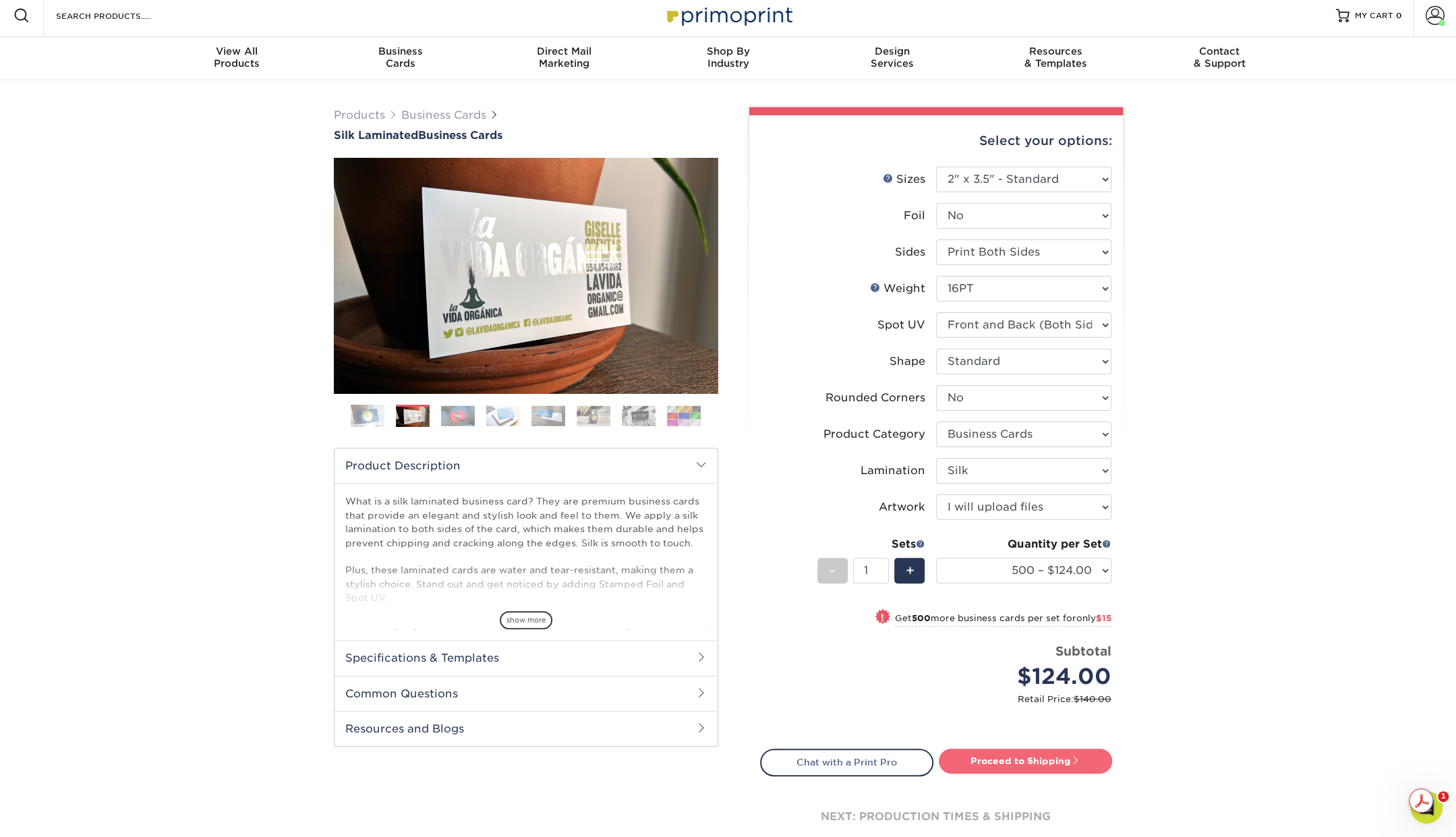
click at [1045, 758] on link "Proceed to Shipping" at bounding box center [1025, 761] width 173 height 24
type input "Set 1"
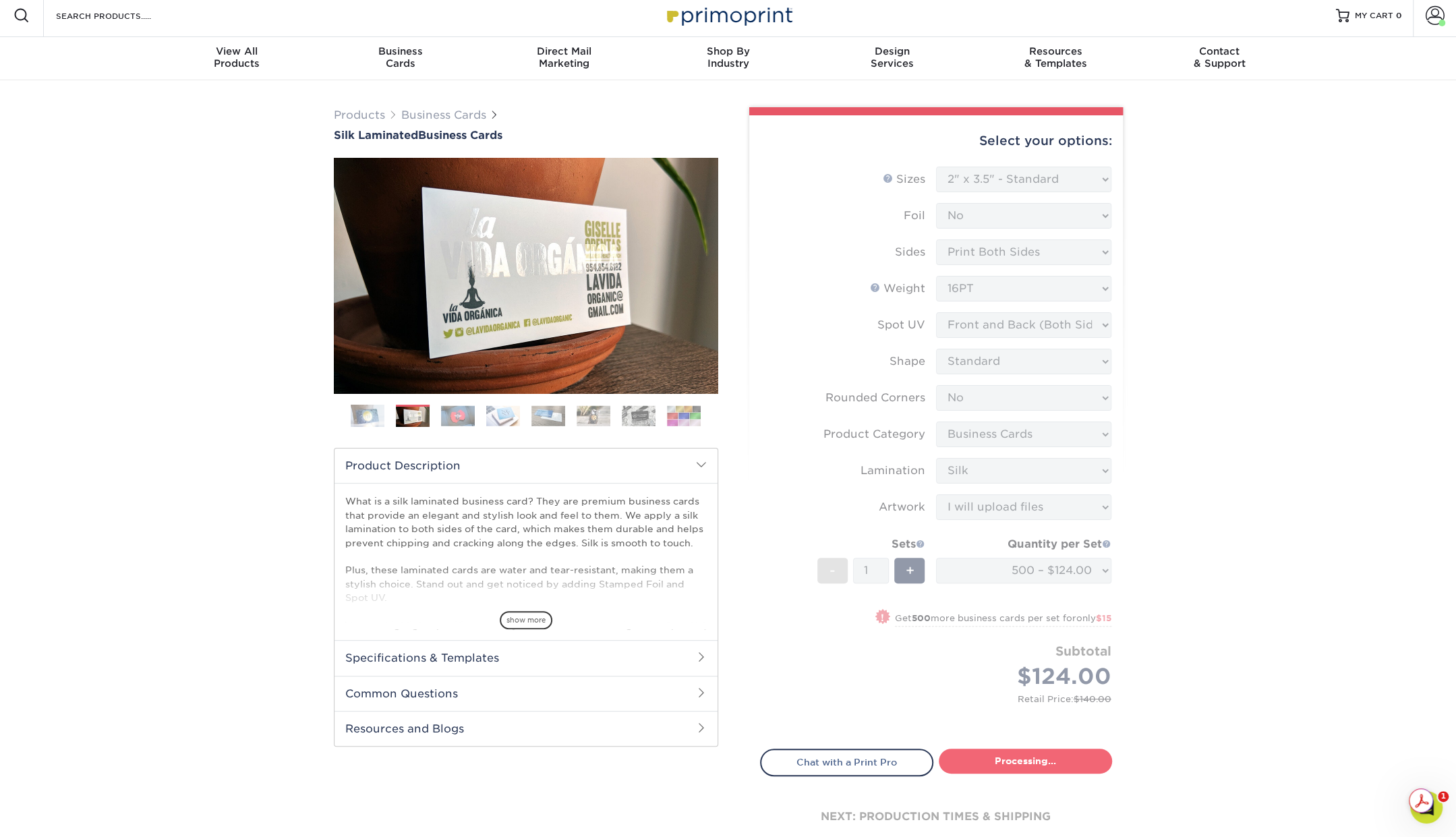
select select "a02e7c76-bdf4-4cc9-8b1d-1aa03151ab1e"
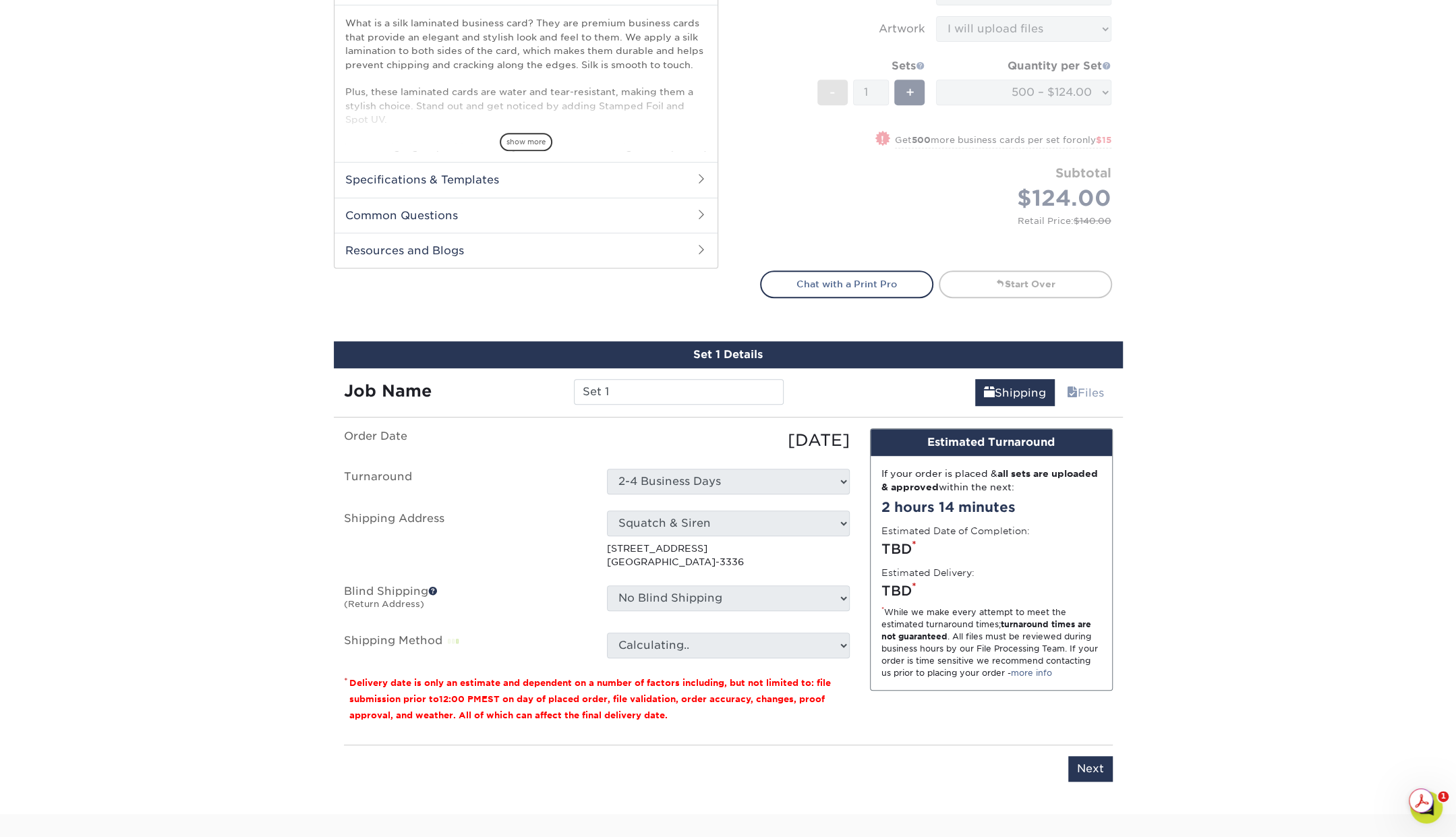
scroll to position [791, 0]
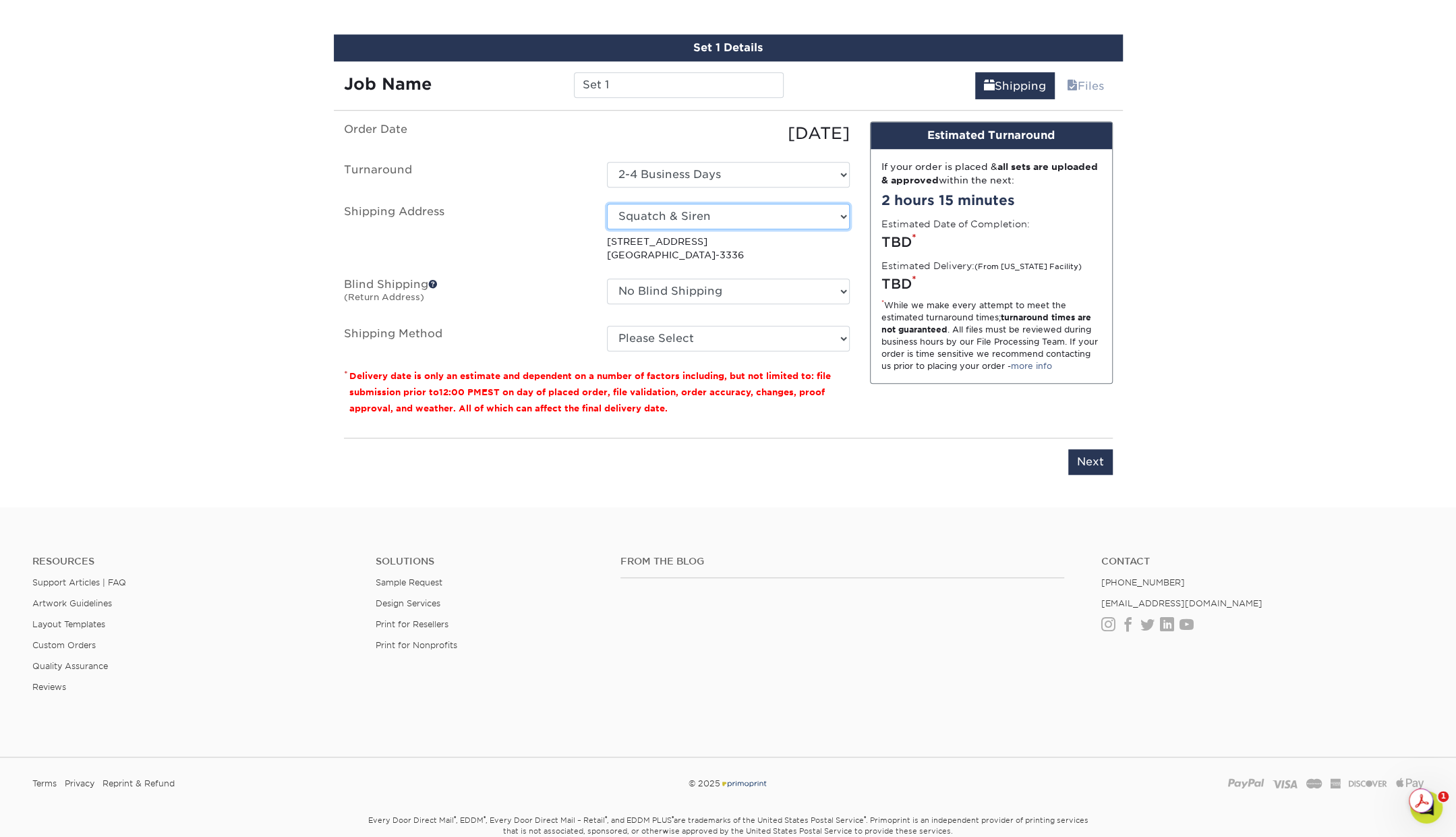
click at [839, 214] on select "Select One Alex Noel Alex Noel Barquero Dr. Seltzer's, LLC Hampton Beach Mermai…" at bounding box center [728, 216] width 243 height 26
select select "219870"
click at [720, 289] on select "No Blind Shipping Alex Noel Alex Noel Barquero Dr. Seltzer's, LLC Hampton Beach…" at bounding box center [728, 291] width 243 height 26
click at [931, 556] on h4 "From the Blog" at bounding box center [843, 561] width 444 height 11
click at [673, 336] on select "Please Select Ground Shipping (+$8.96) 3 Day Shipping Service (+$20.06) 2 Day A…" at bounding box center [728, 338] width 243 height 26
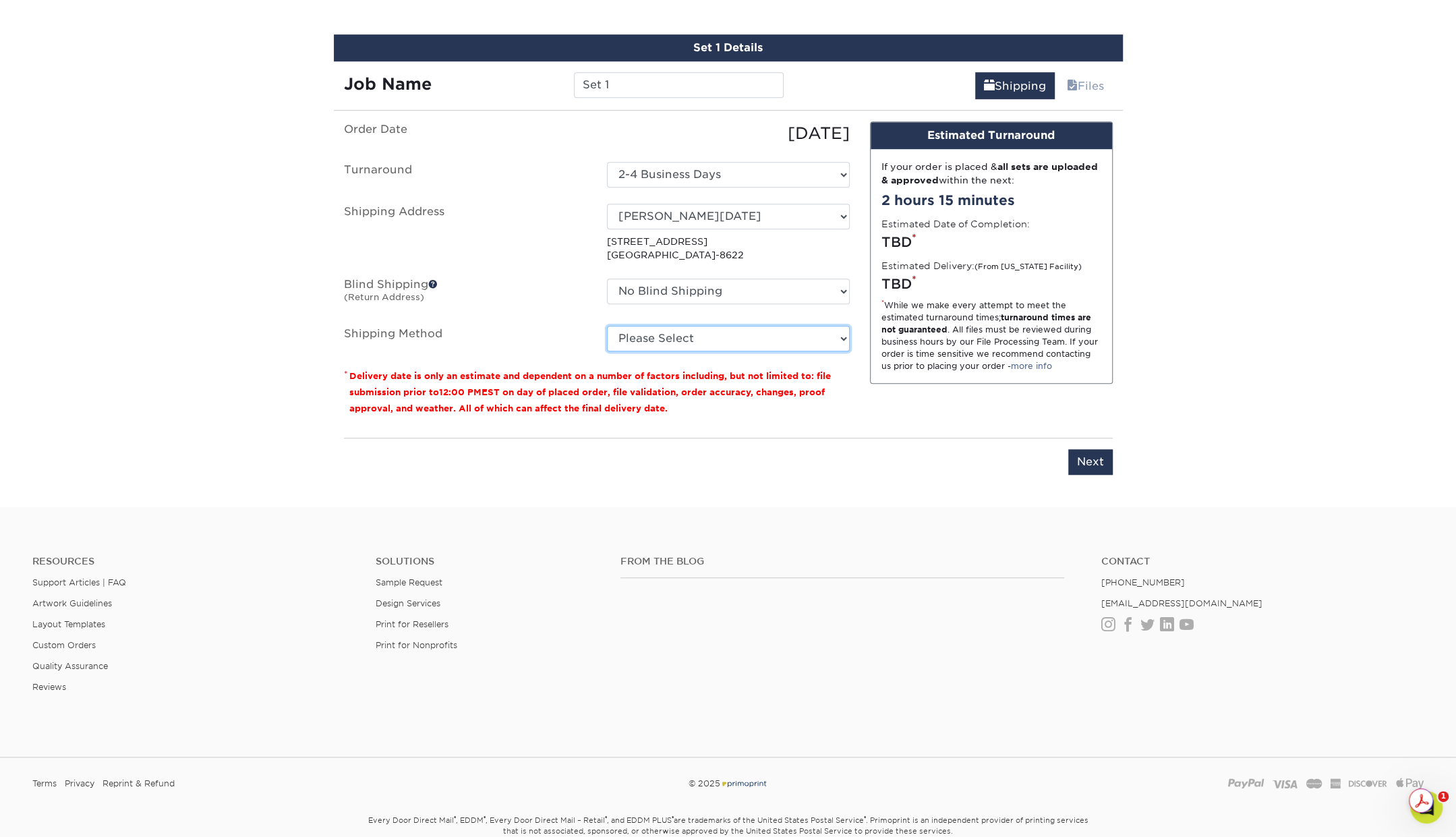
select select "03"
click at [607, 326] on select "Please Select Ground Shipping (+$8.96) 3 Day Shipping Service (+$20.06) 2 Day A…" at bounding box center [728, 338] width 243 height 26
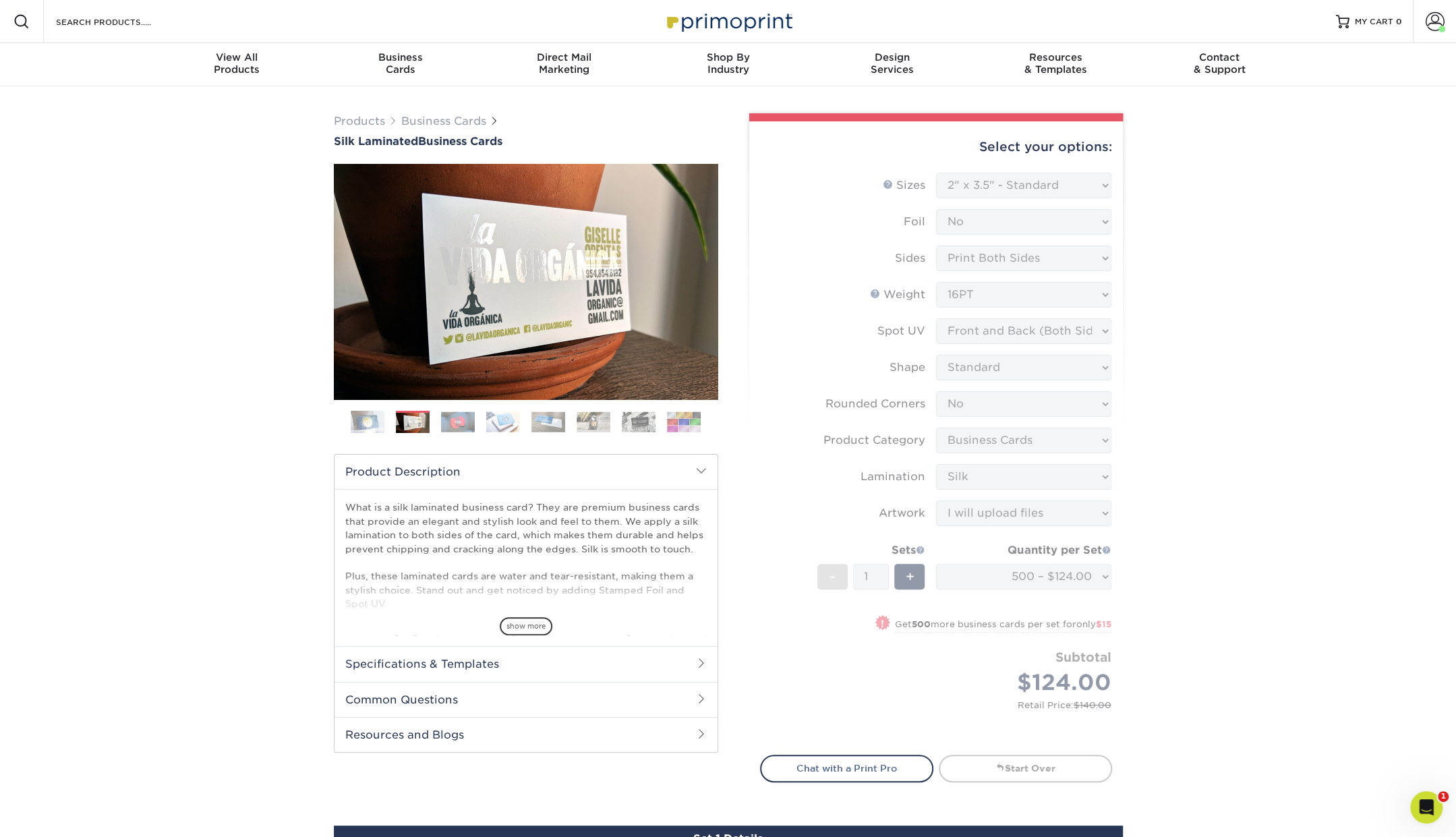
scroll to position [270, 0]
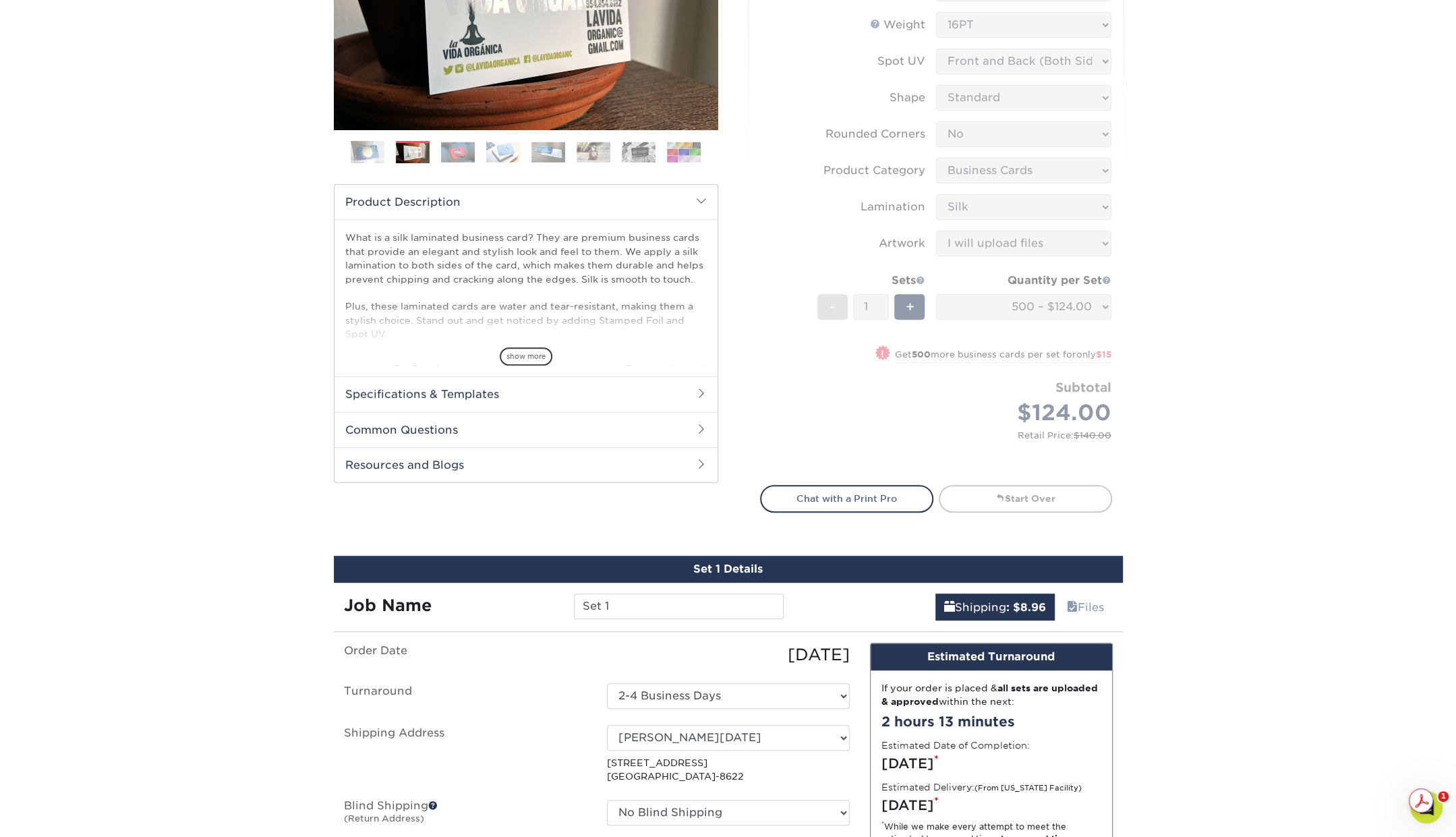
click at [1230, 458] on div "Products Business Cards Silk Laminated Business Cards Previous Next" at bounding box center [728, 423] width 1456 height 1212
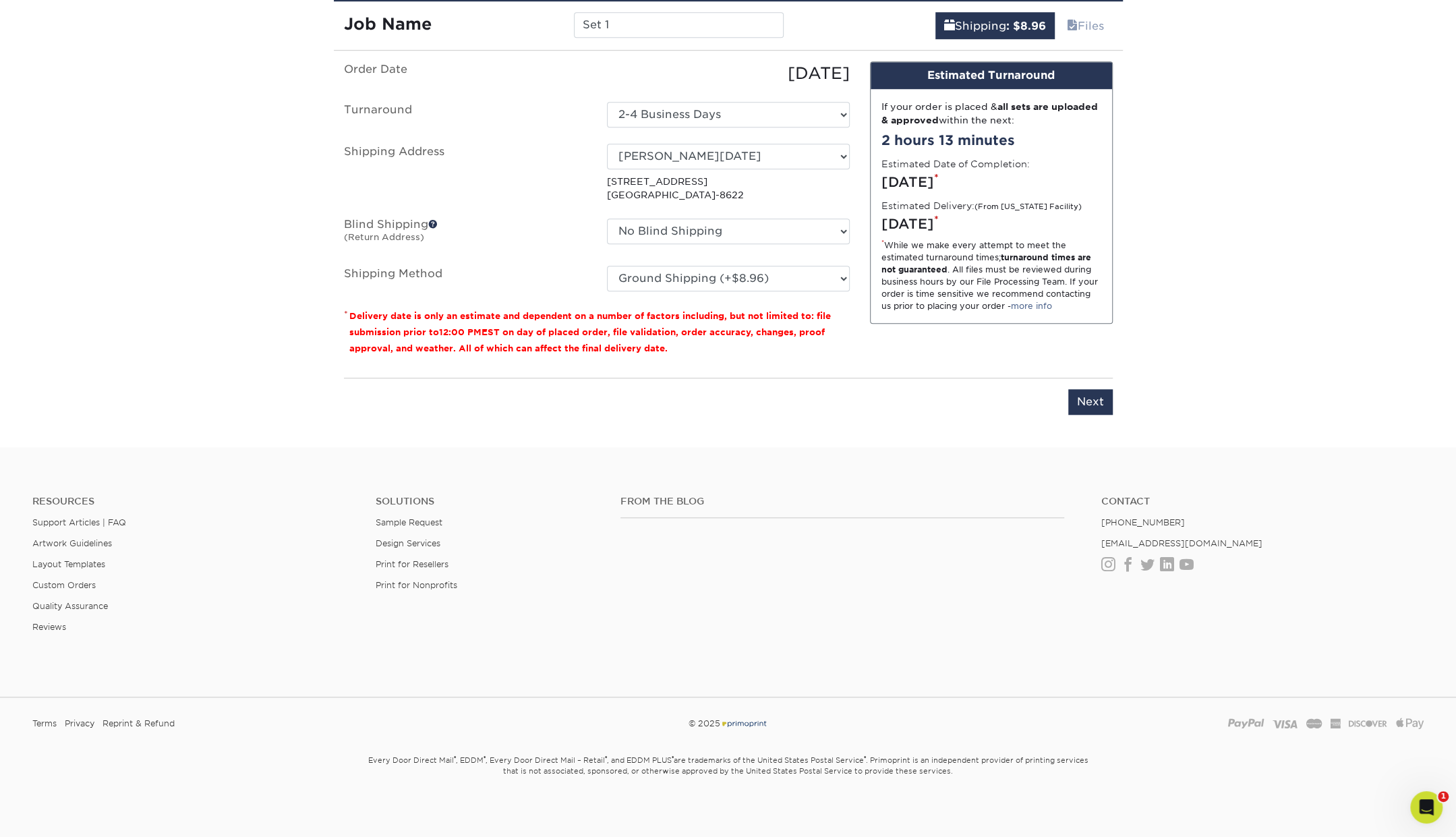
scroll to position [853, 0]
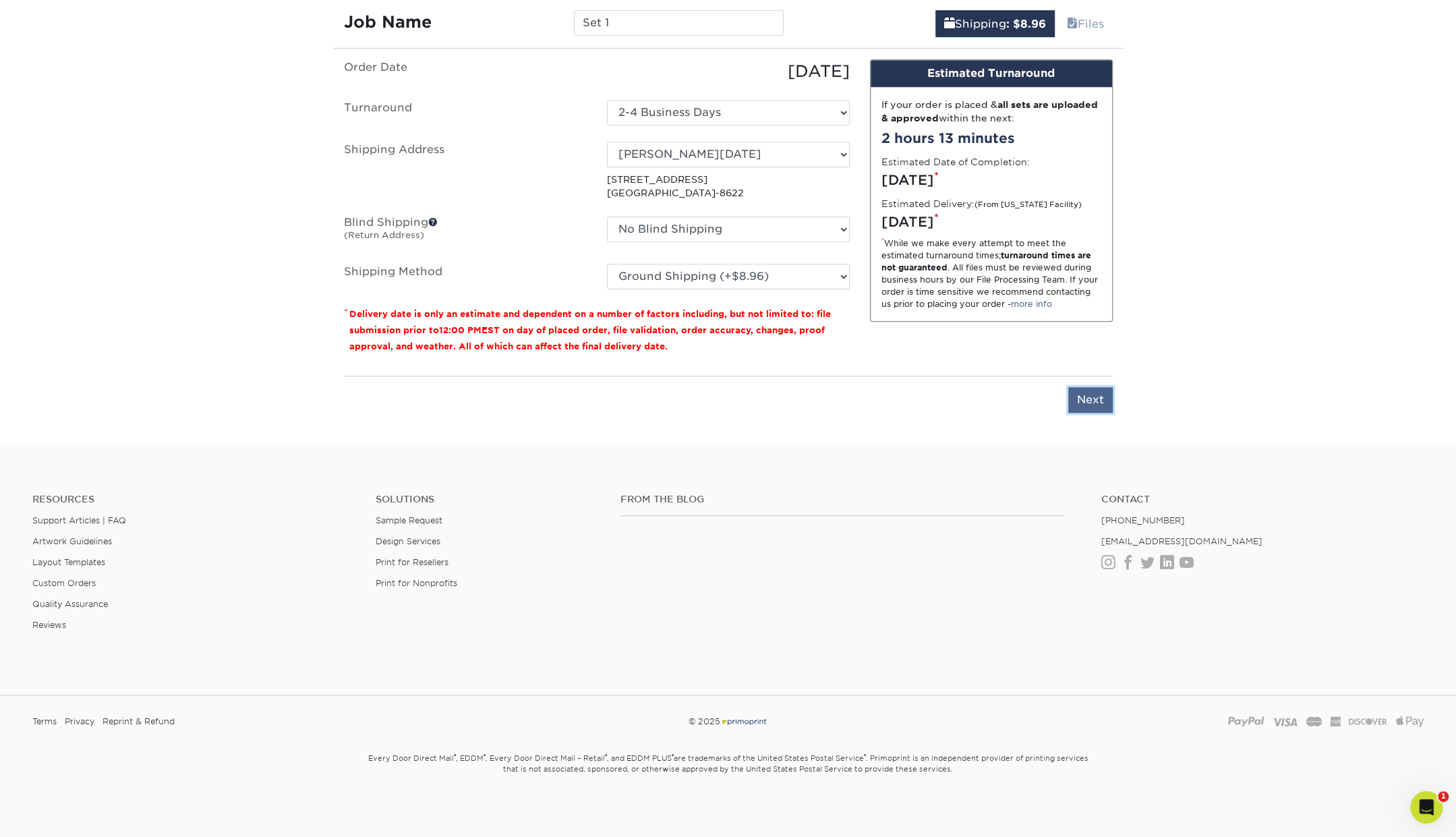
click at [1087, 390] on input "Next" at bounding box center [1091, 400] width 45 height 26
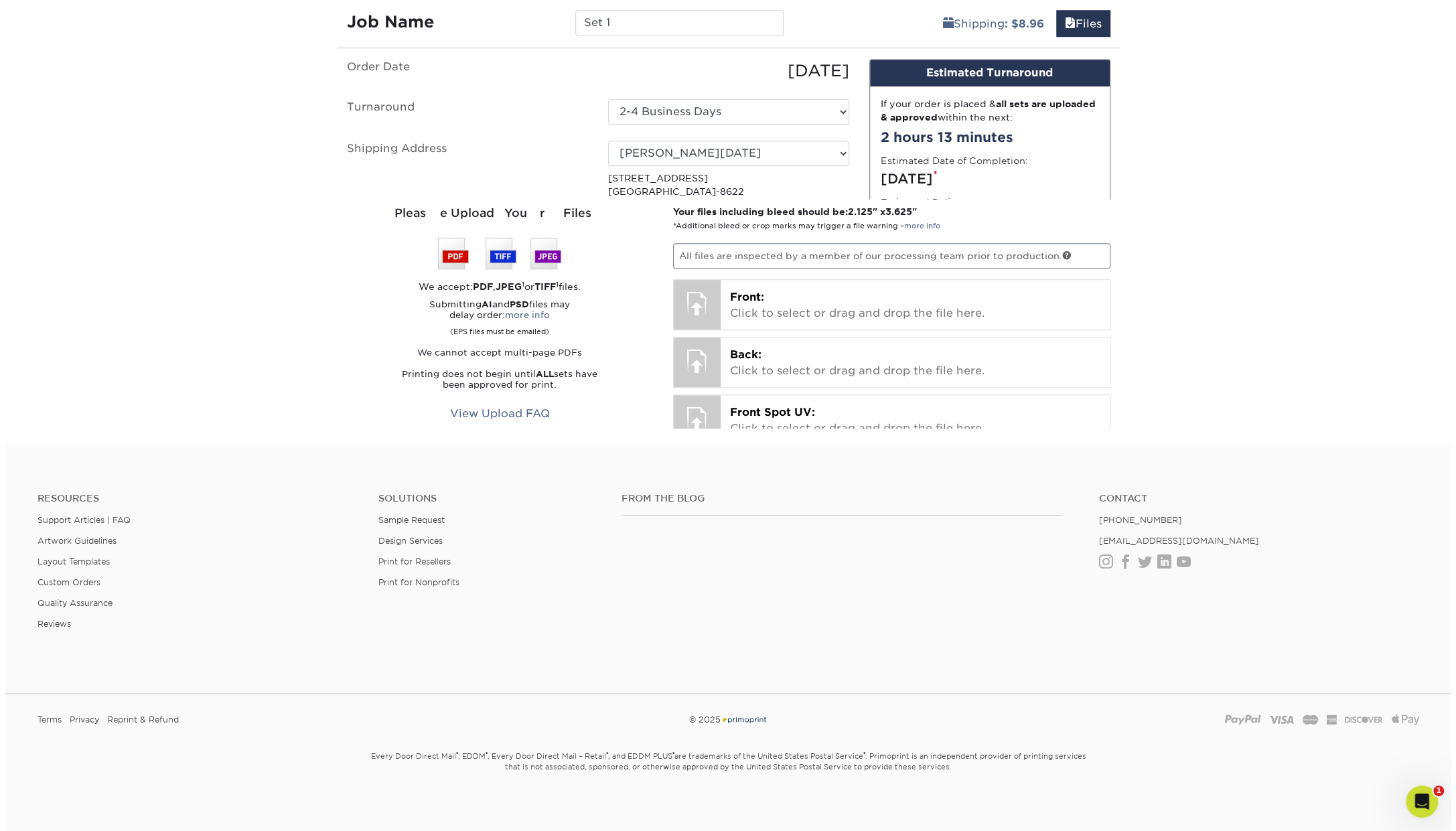
scroll to position [845, 0]
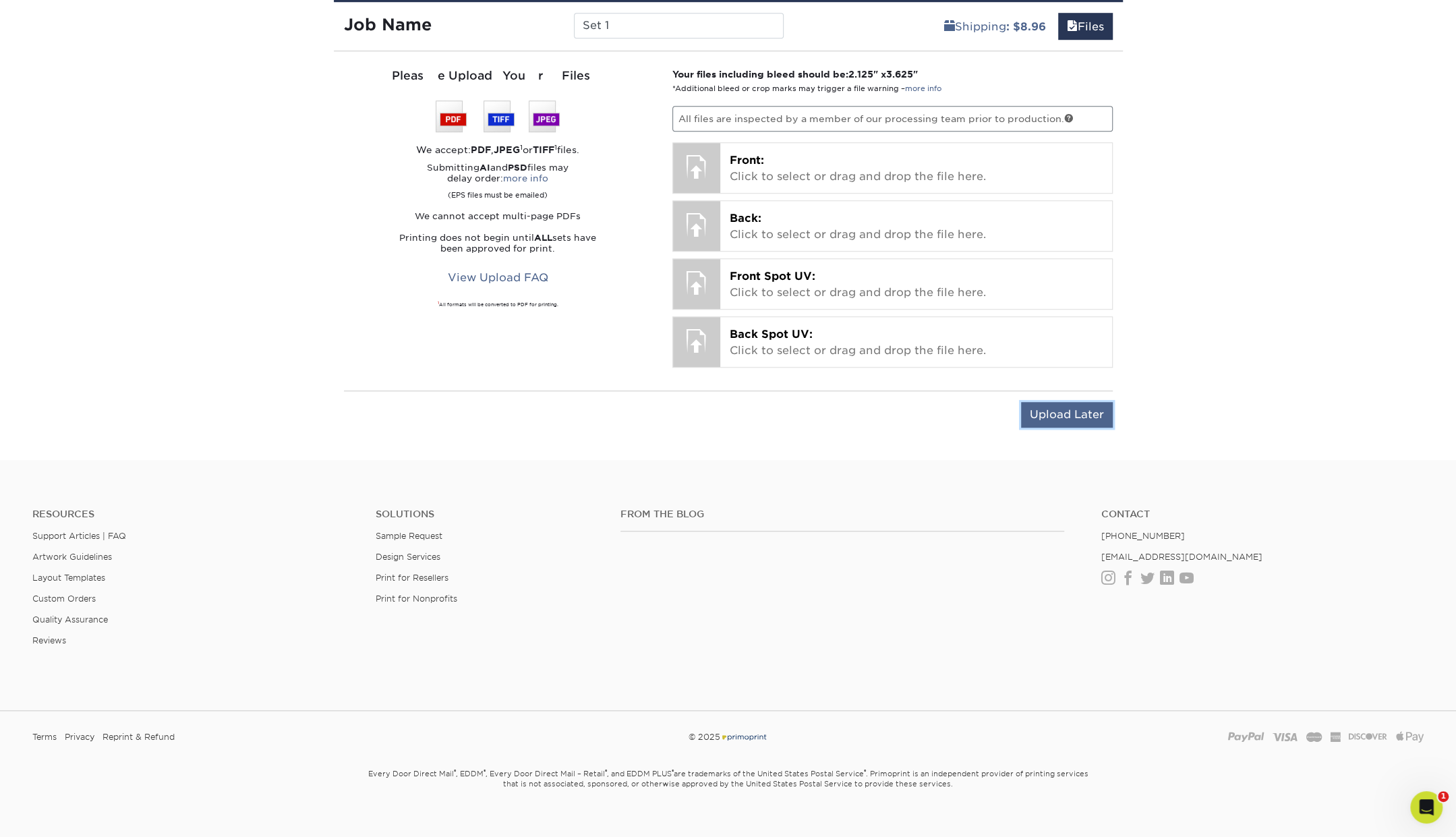
click at [1031, 410] on input "Upload Later" at bounding box center [1067, 414] width 91 height 26
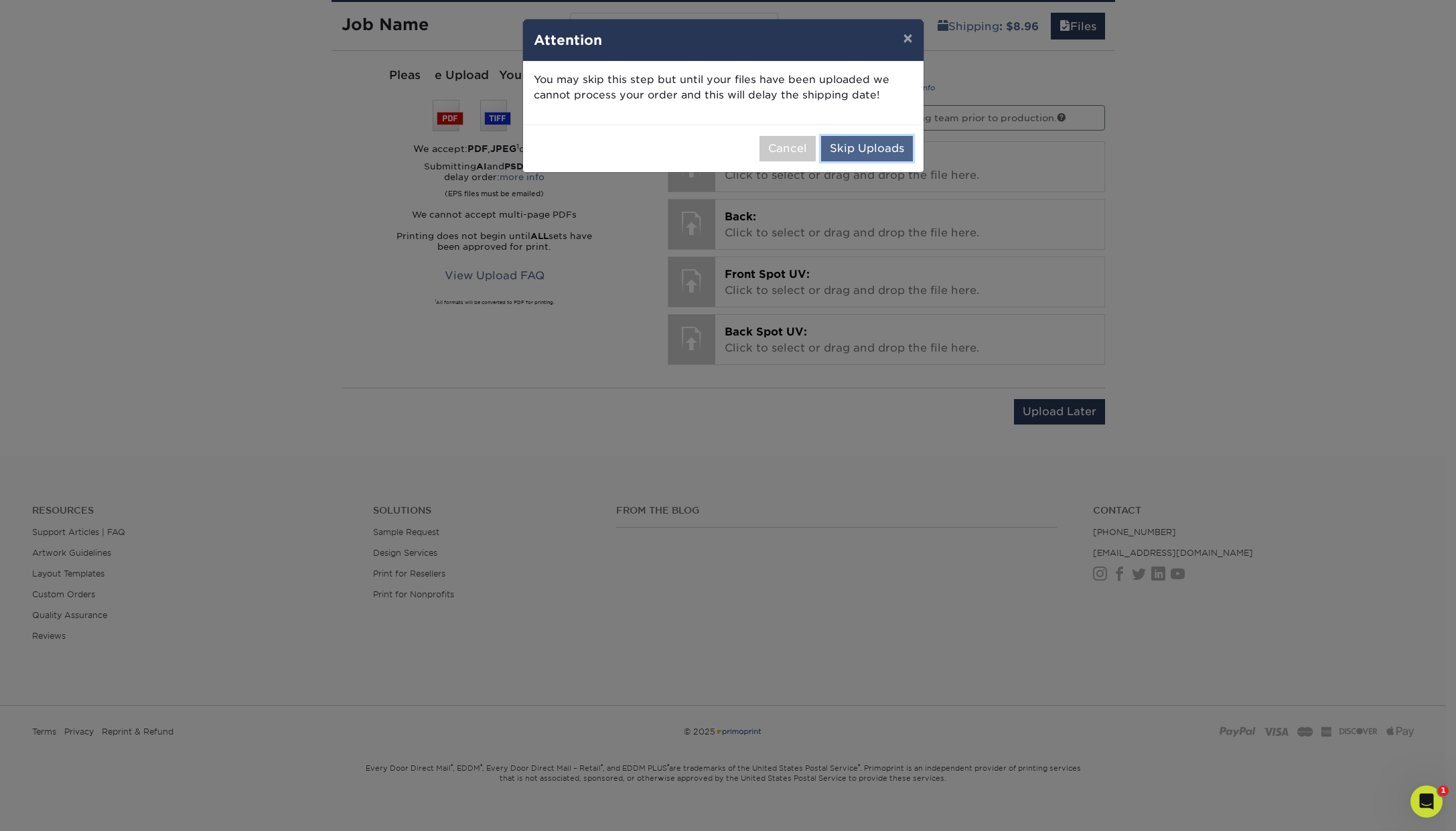
click at [852, 150] on button "Skip Uploads" at bounding box center [867, 149] width 92 height 25
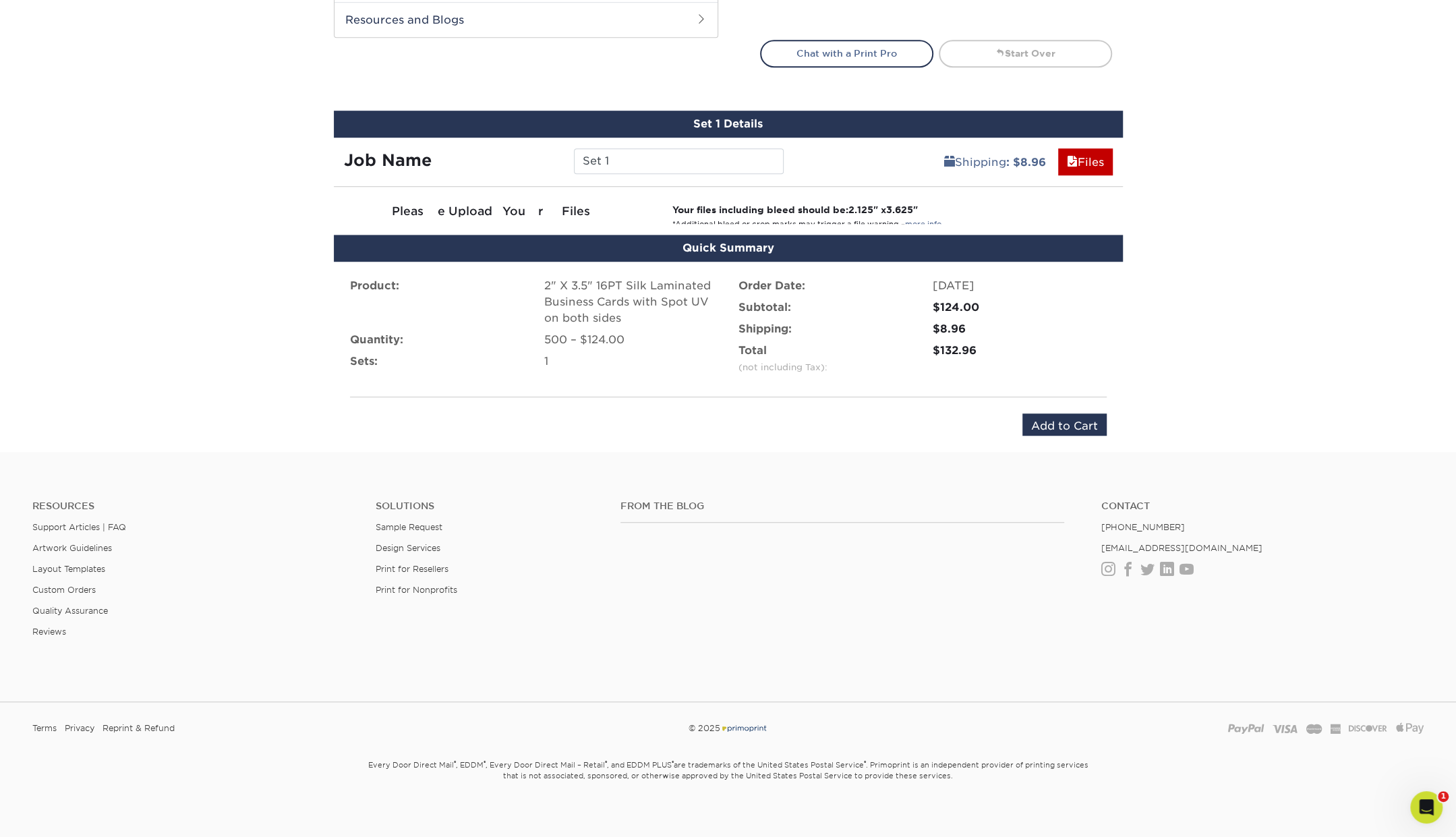
scroll to position [704, 0]
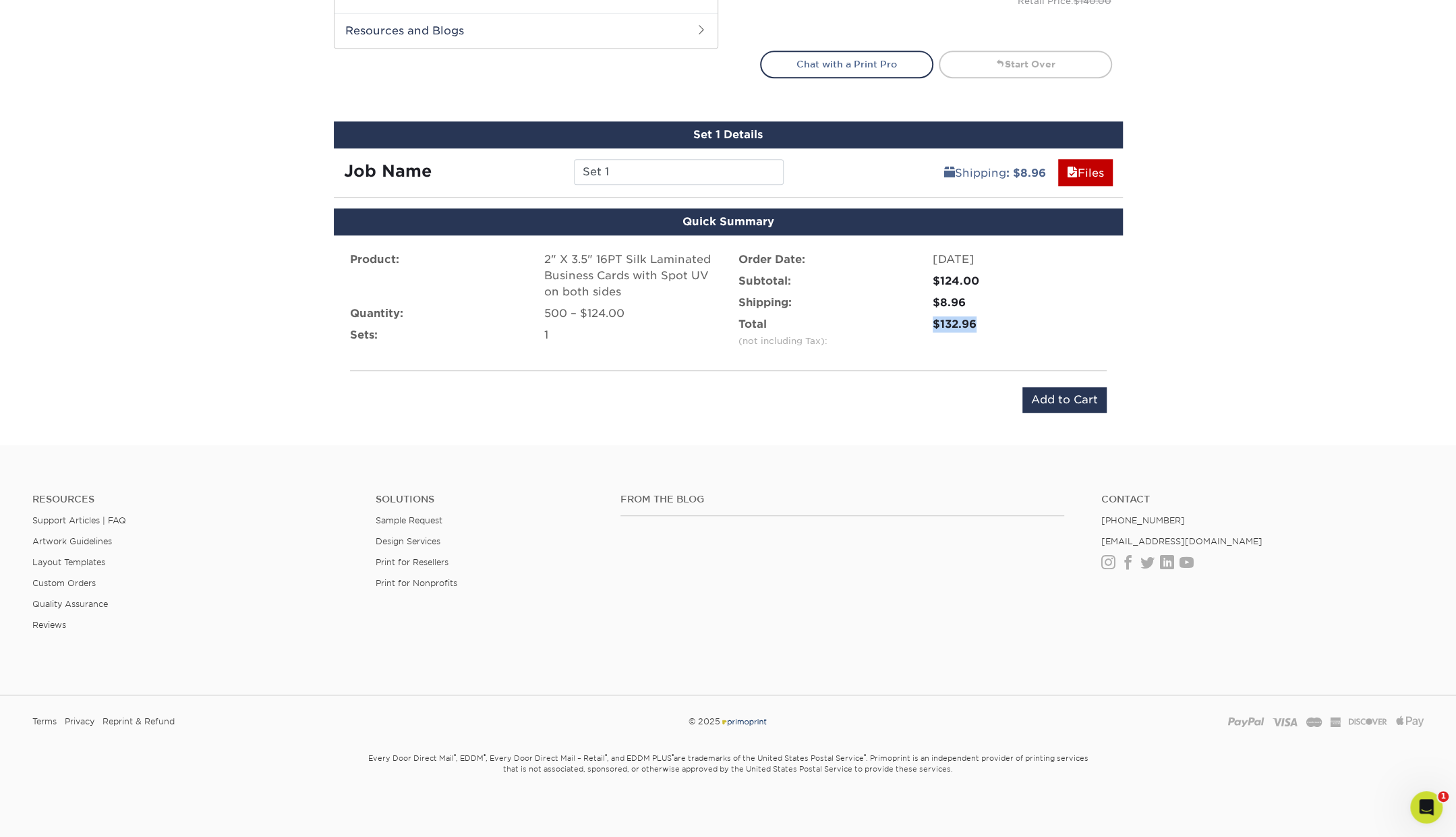
drag, startPoint x: 988, startPoint y: 318, endPoint x: 923, endPoint y: 323, distance: 65.2
click at [923, 323] on div "$132.96" at bounding box center [1020, 333] width 194 height 32
click at [928, 346] on div "$132.96" at bounding box center [1020, 333] width 194 height 32
click at [776, 296] on label "Shipping:" at bounding box center [765, 303] width 53 height 16
click at [641, 172] on input "Set 1" at bounding box center [679, 172] width 210 height 26
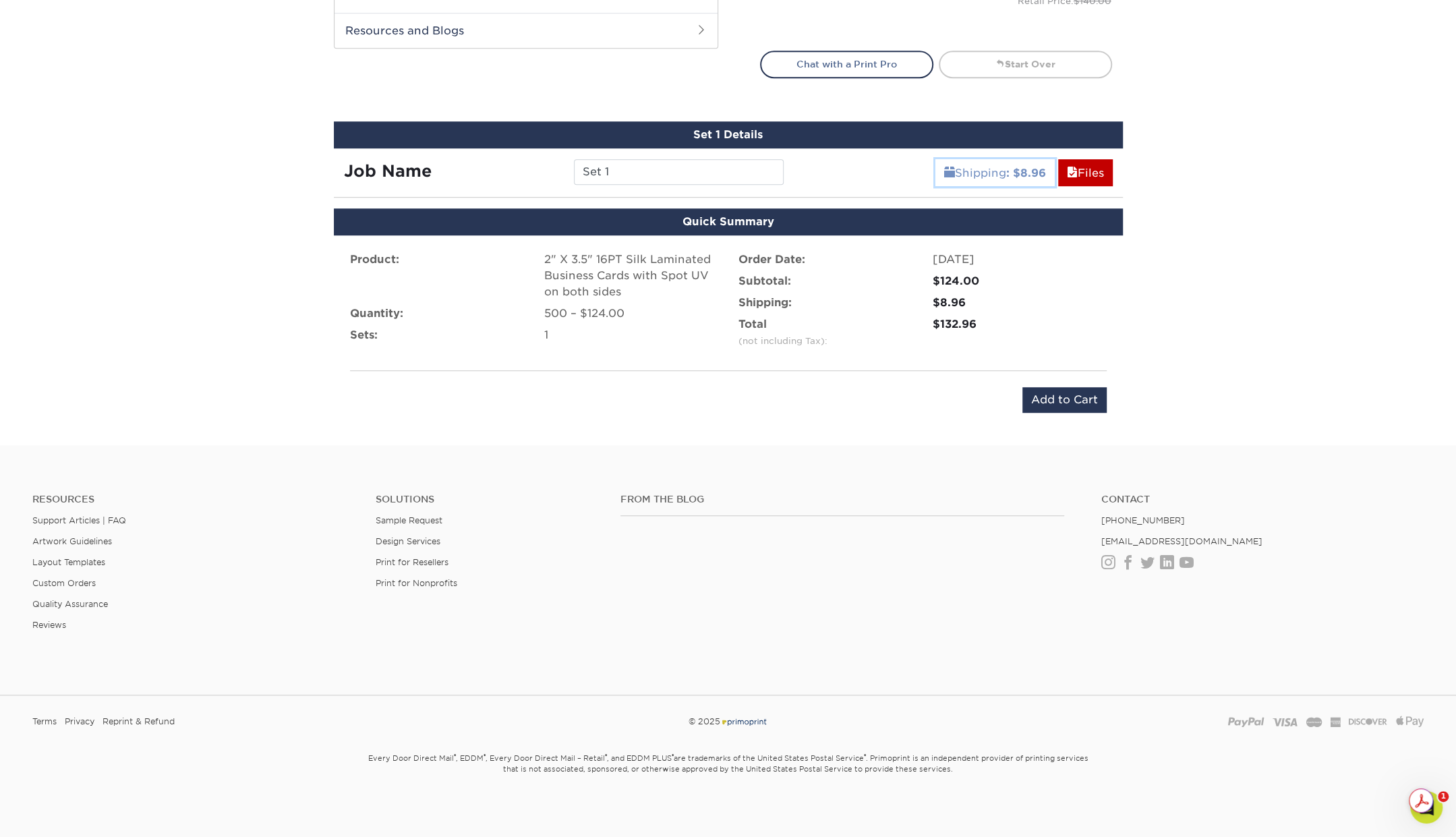
click at [1008, 173] on b ": $8.96" at bounding box center [1026, 173] width 40 height 13
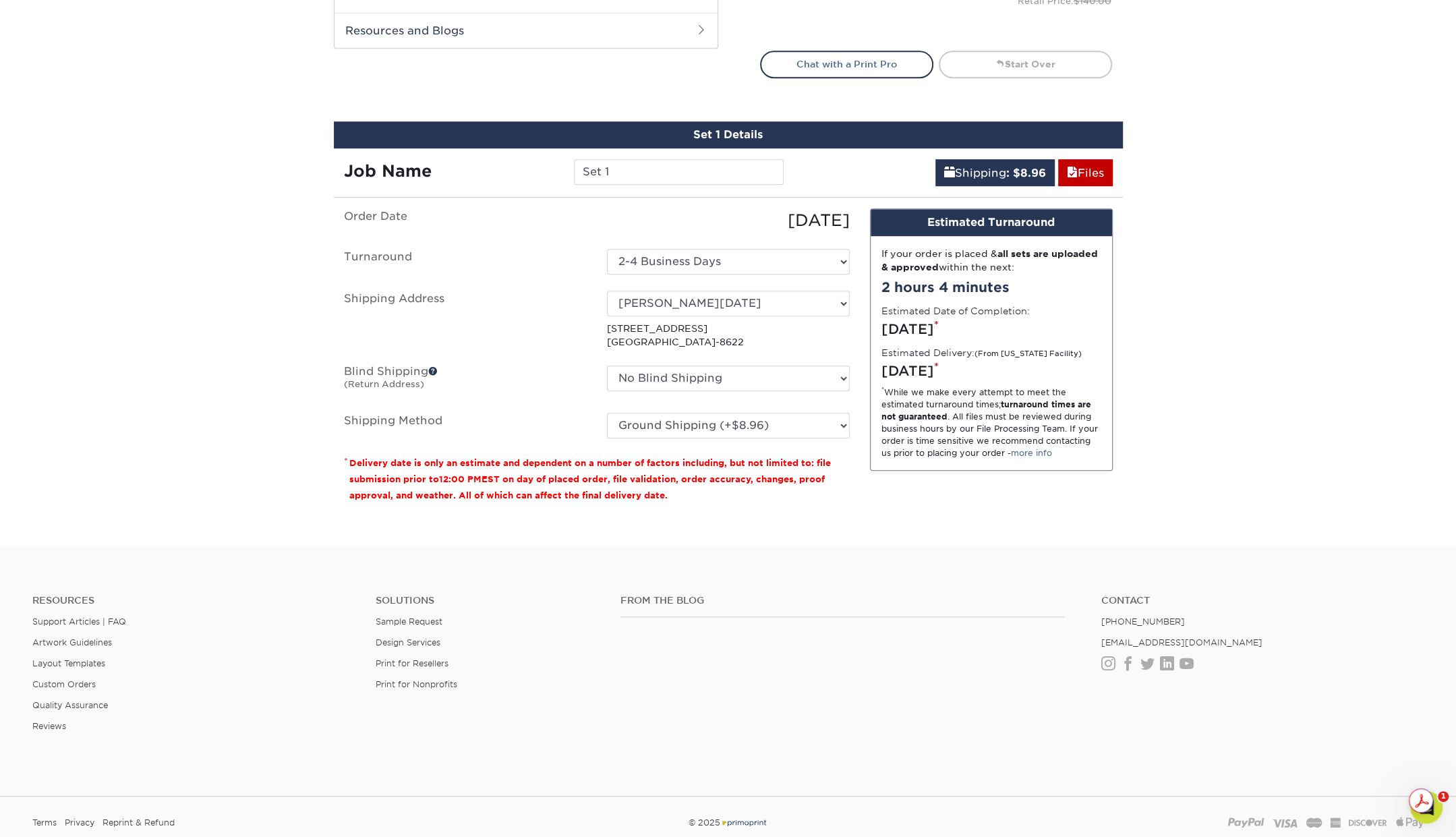
click at [920, 566] on div "Resources Support Articles | FAQ Artwork Guidelines Layout Templates Custom Ord…" at bounding box center [728, 674] width 1456 height 223
